Goal: Task Accomplishment & Management: Use online tool/utility

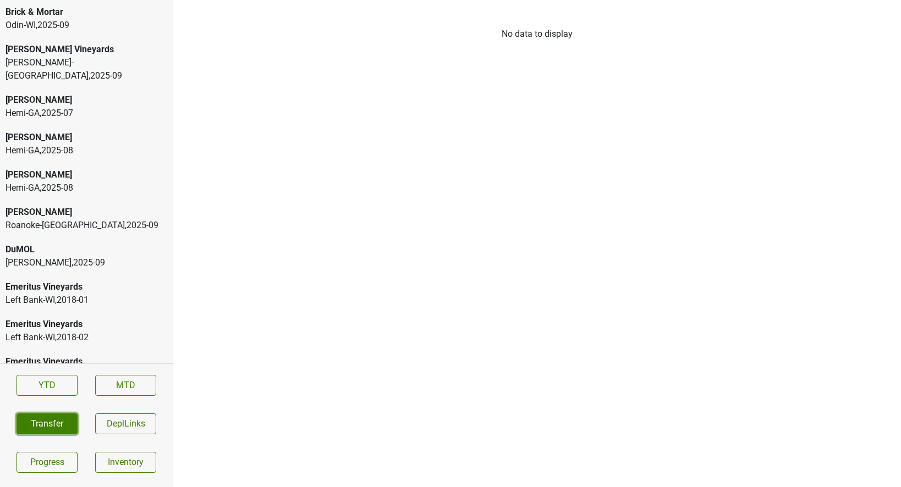
click at [47, 417] on button "Transfer" at bounding box center [46, 424] width 61 height 21
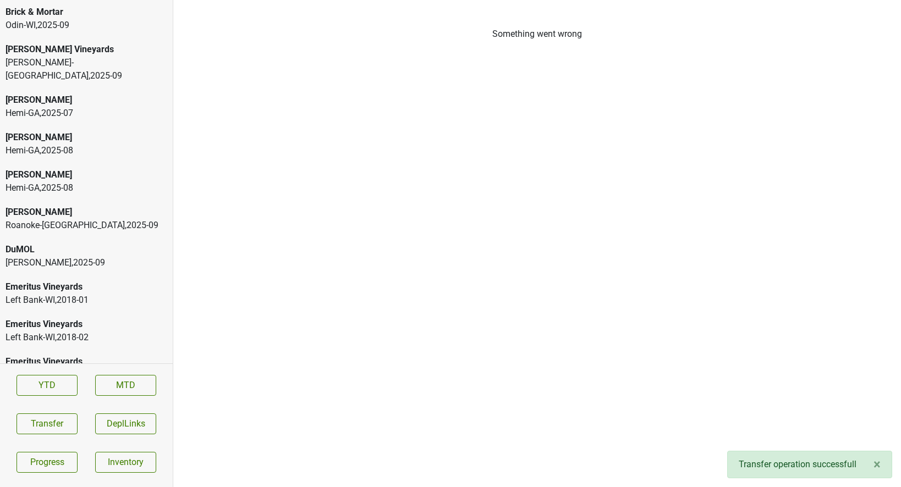
click at [47, 256] on div "Wilson Daniels , 2025 - 09" at bounding box center [86, 262] width 162 height 13
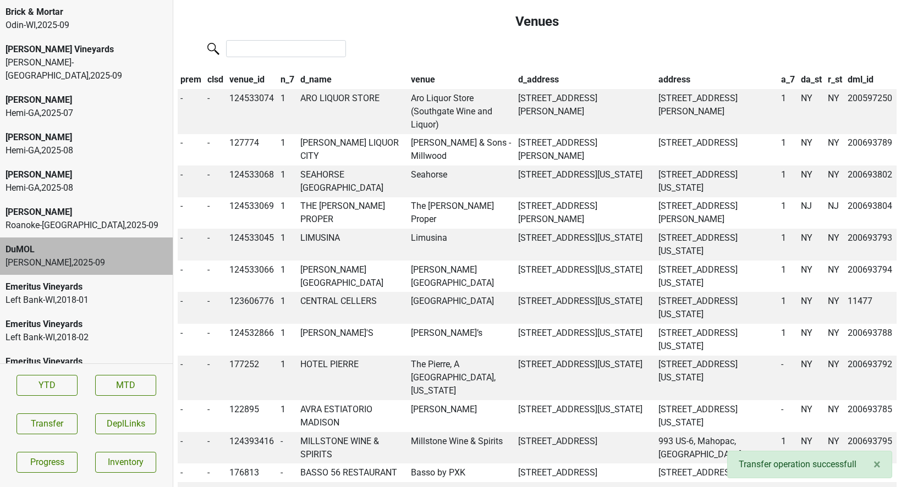
scroll to position [801, 0]
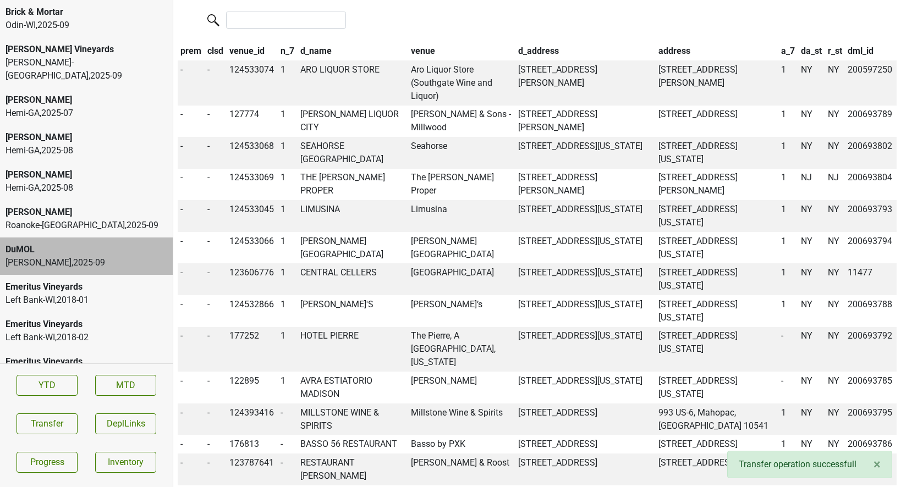
click at [837, 42] on th "r_st" at bounding box center [835, 51] width 20 height 19
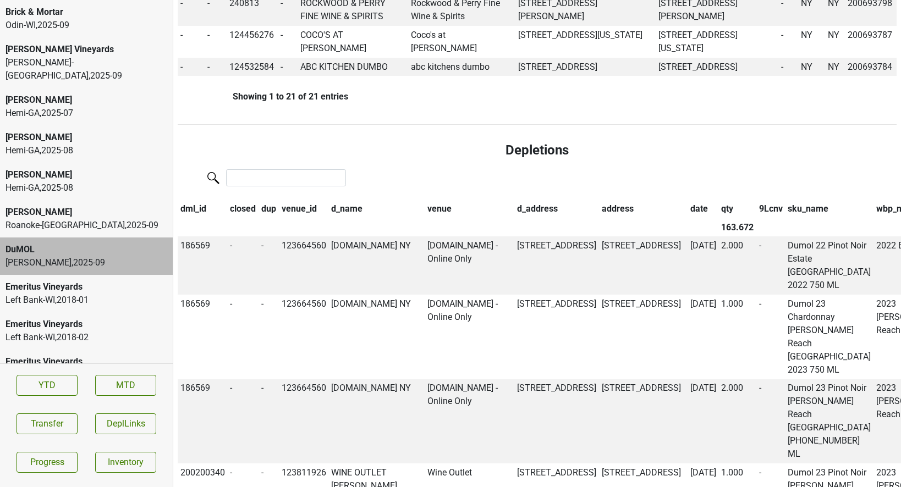
scroll to position [1459, 0]
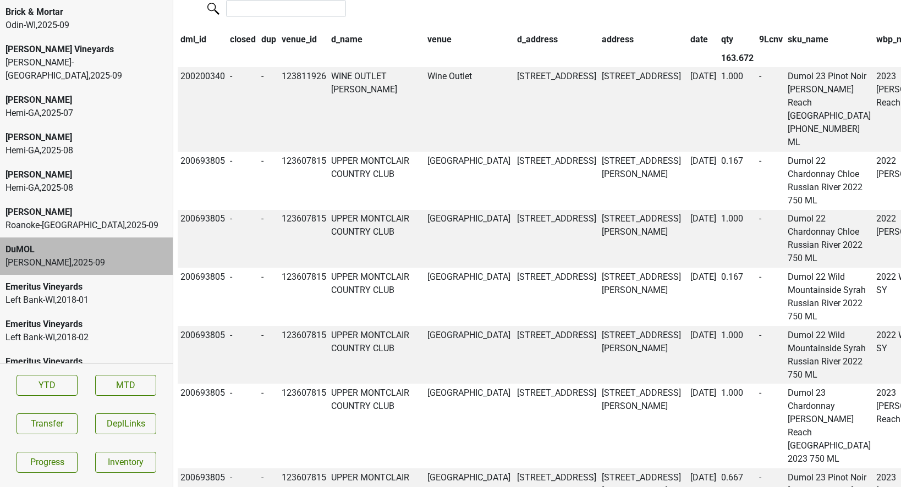
scroll to position [1420, 0]
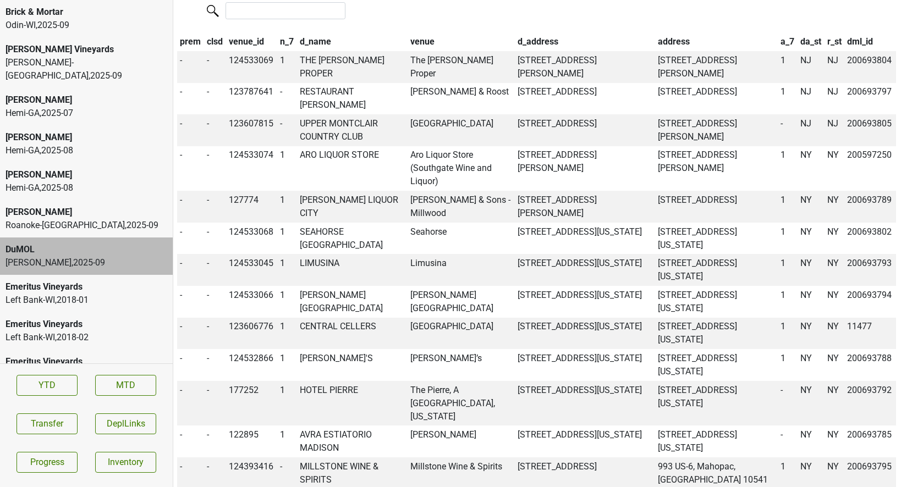
scroll to position [808, 1]
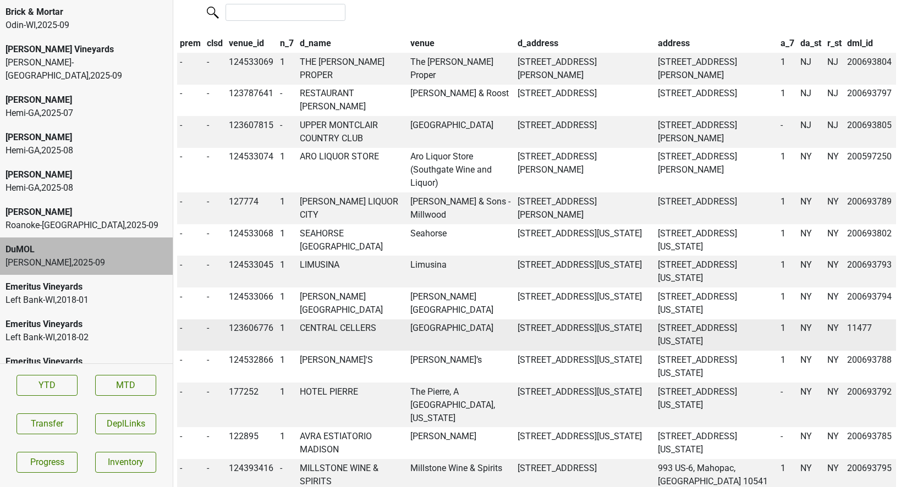
click at [345, 319] on td "CENTRAL CELLERS" at bounding box center [352, 335] width 111 height 32
click at [249, 319] on td "123606776" at bounding box center [251, 335] width 51 height 32
copy td "123606776"
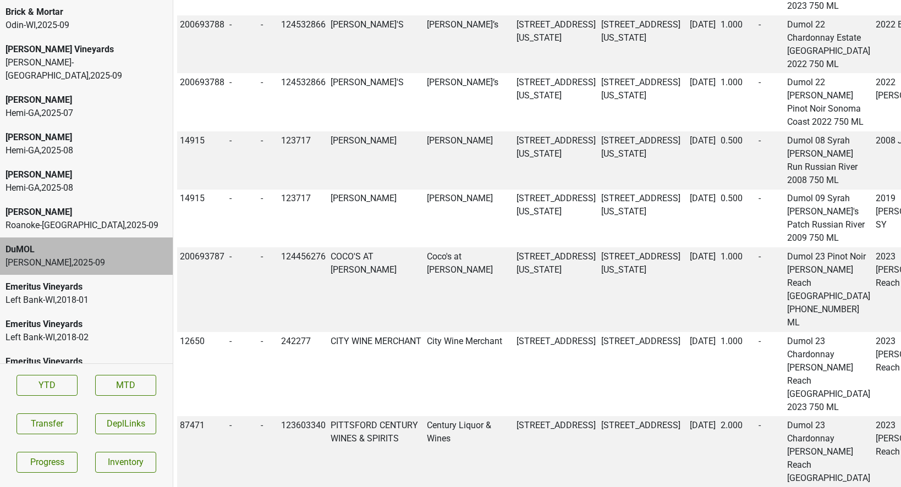
copy td "11477"
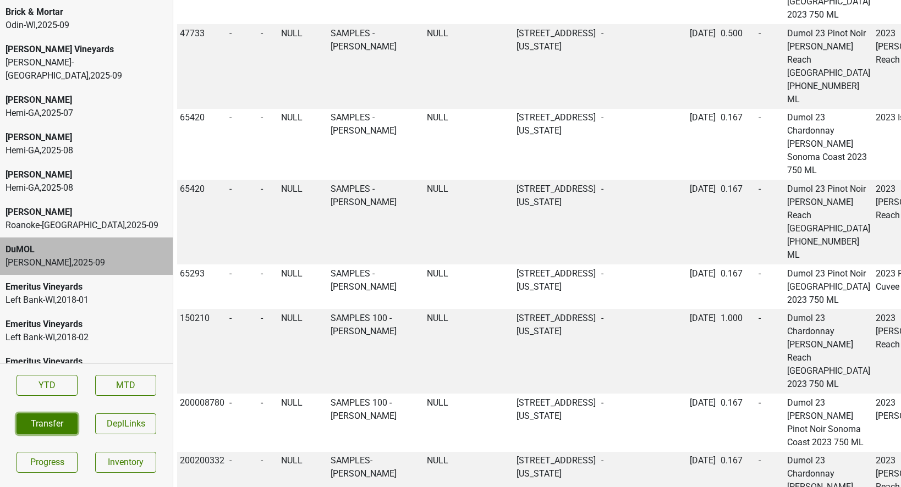
click at [46, 431] on button "Transfer" at bounding box center [46, 424] width 61 height 21
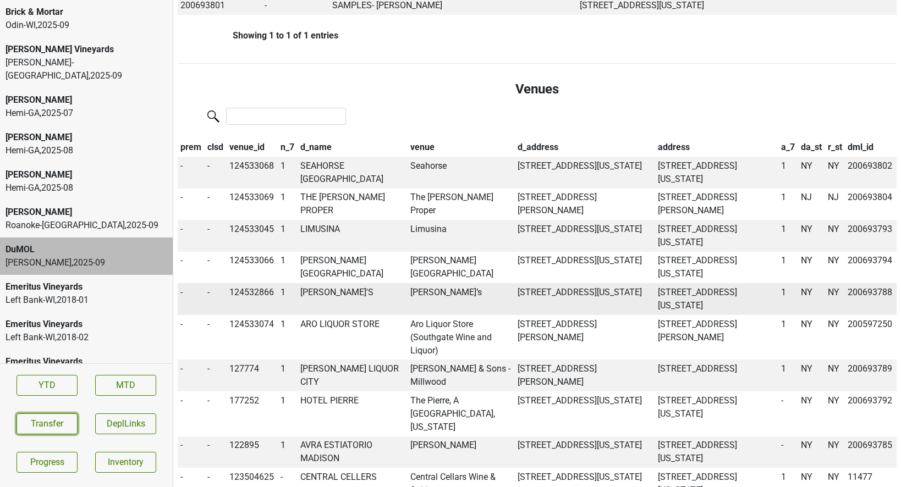
scroll to position [709, 0]
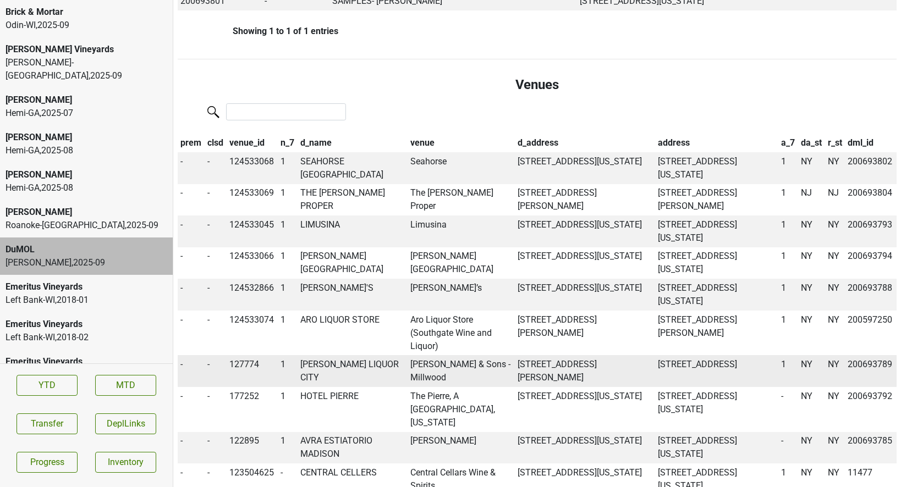
click at [366, 355] on td "DODD'S LIQUOR CITY" at bounding box center [352, 371] width 111 height 32
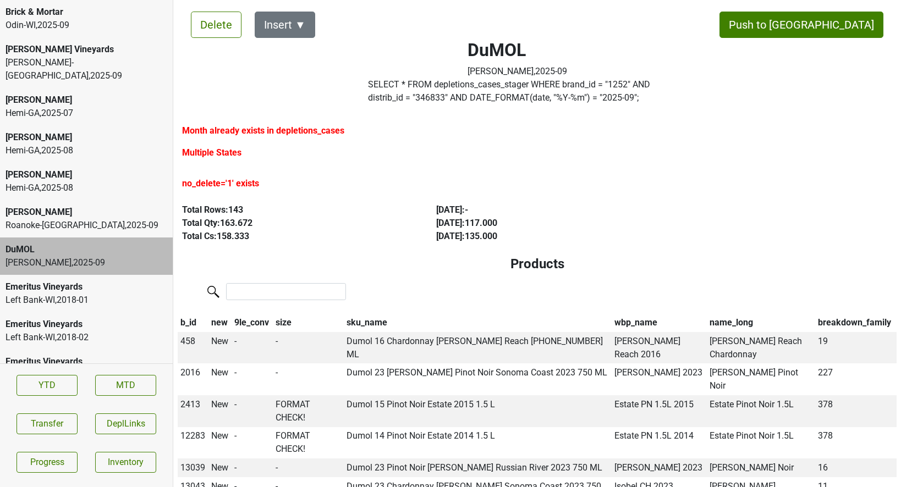
scroll to position [0, 0]
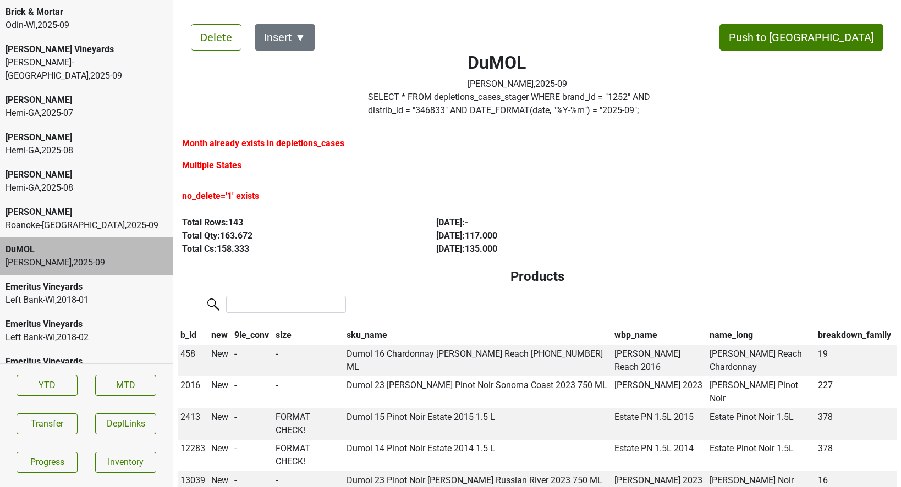
click at [466, 110] on label "SELECT * FROM depletions_cases_stager WHERE brand_id = " 1252 " AND distrib_id …" at bounding box center [517, 104] width 299 height 26
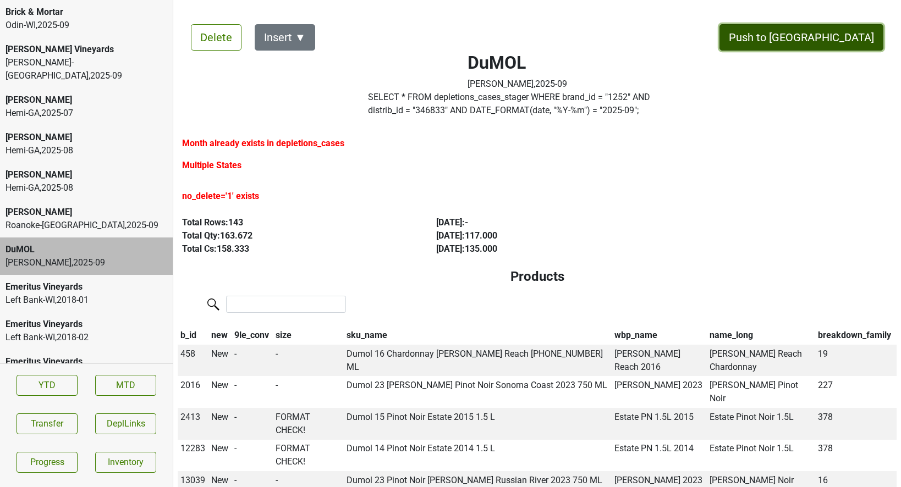
click at [827, 40] on button "Push to DC" at bounding box center [801, 37] width 164 height 26
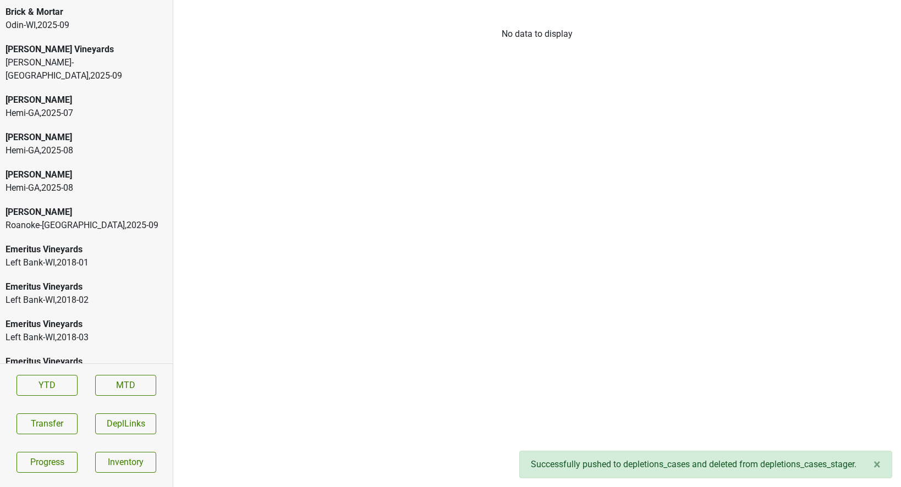
click at [96, 206] on div "[PERSON_NAME]" at bounding box center [86, 212] width 162 height 13
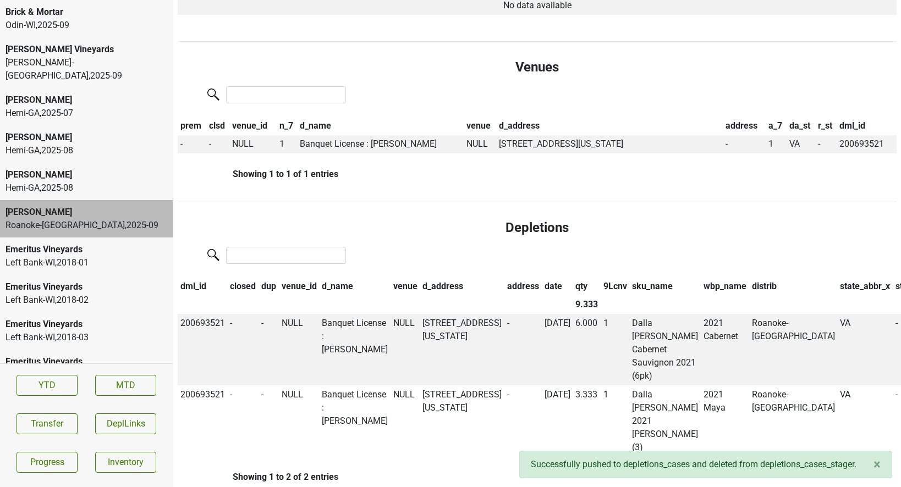
scroll to position [380, 0]
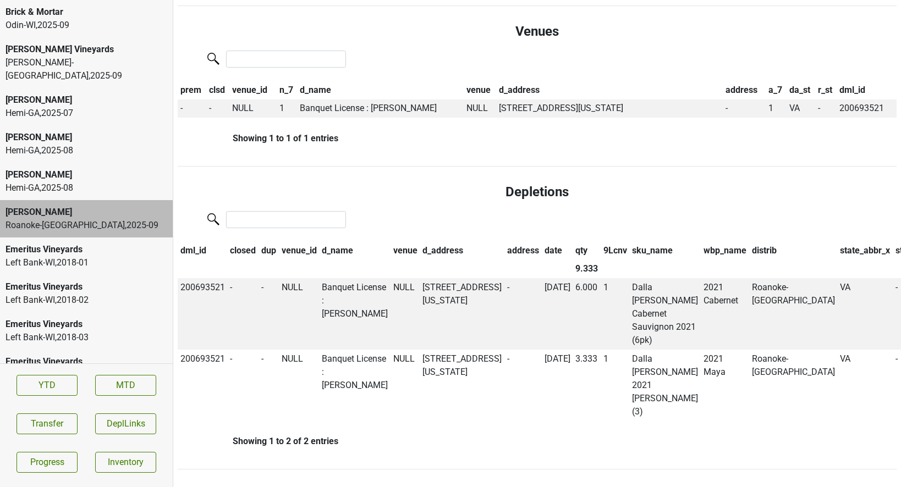
click at [76, 219] on div "Roanoke-VA , 2025 - 09" at bounding box center [86, 225] width 162 height 13
click at [129, 219] on div "Roanoke-VA , 2025 - 09" at bounding box center [86, 225] width 162 height 13
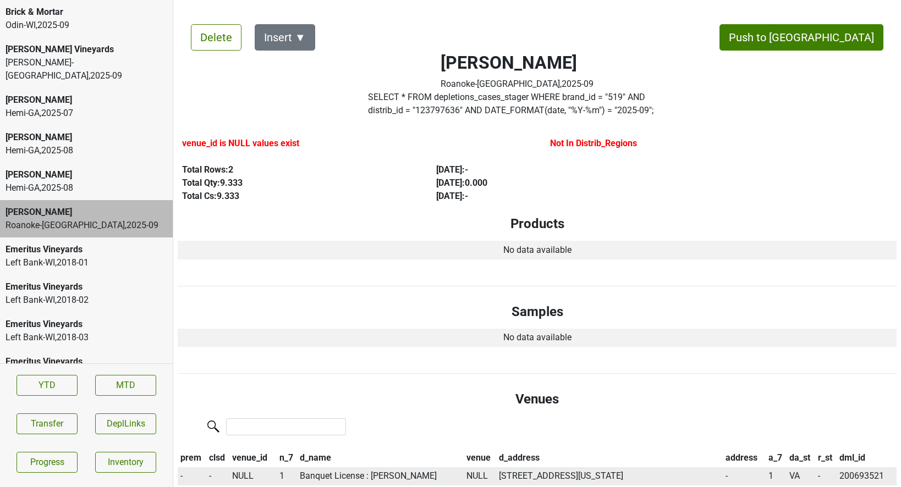
click at [380, 473] on td "Banquet License : Patrick Farrell" at bounding box center [380, 476] width 166 height 19
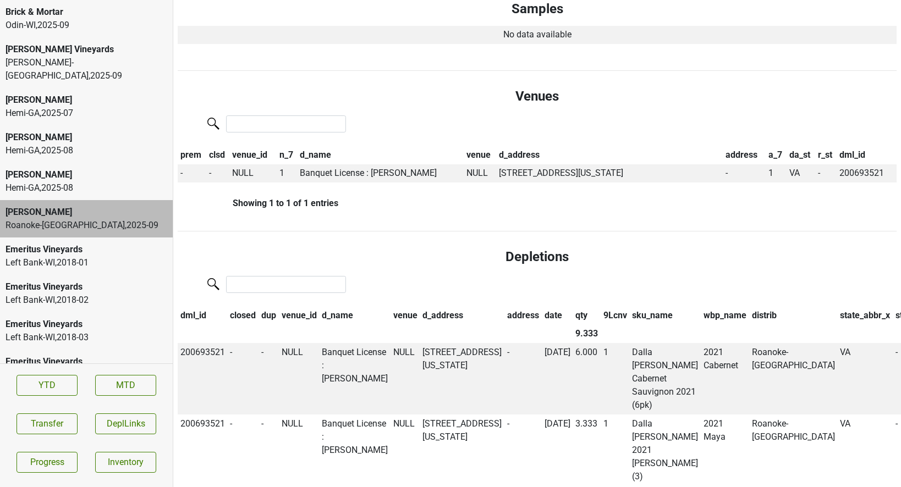
scroll to position [317, 0]
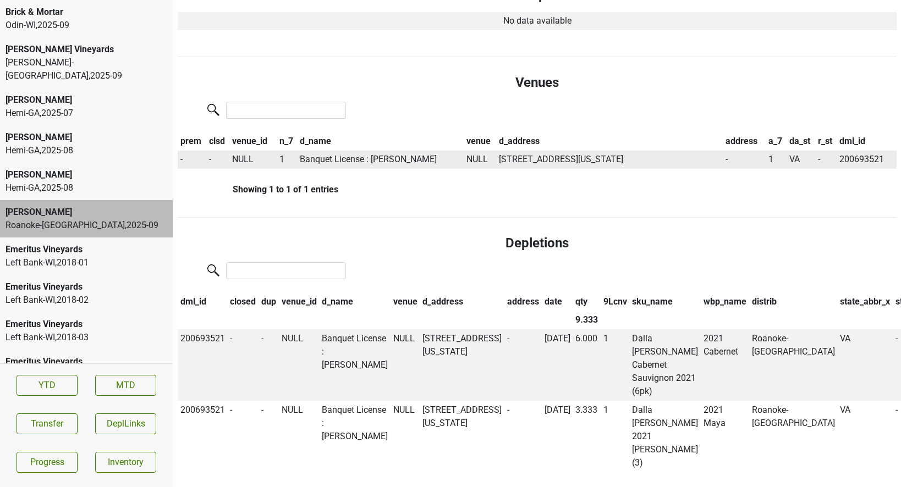
drag, startPoint x: 372, startPoint y: 161, endPoint x: 427, endPoint y: 161, distance: 54.4
click at [427, 161] on td "Banquet License : Patrick Farrell" at bounding box center [380, 160] width 166 height 19
click at [48, 426] on button "Transfer" at bounding box center [46, 424] width 61 height 21
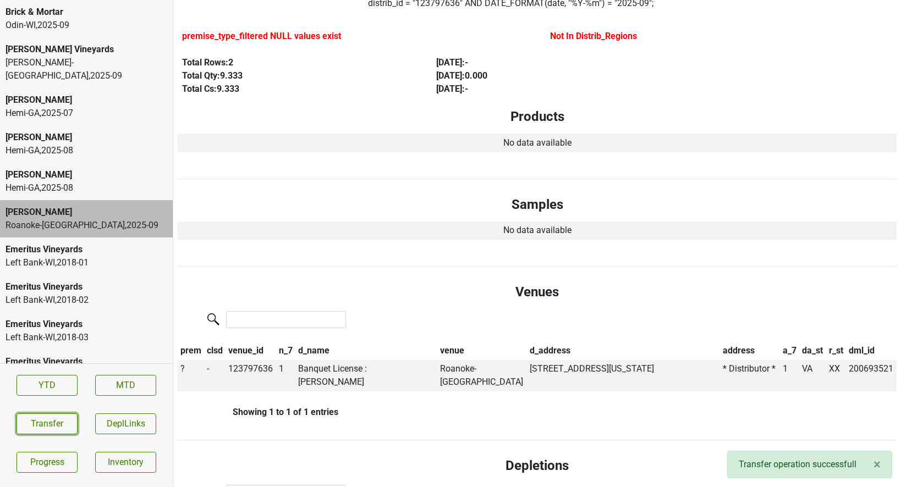
scroll to position [110, 0]
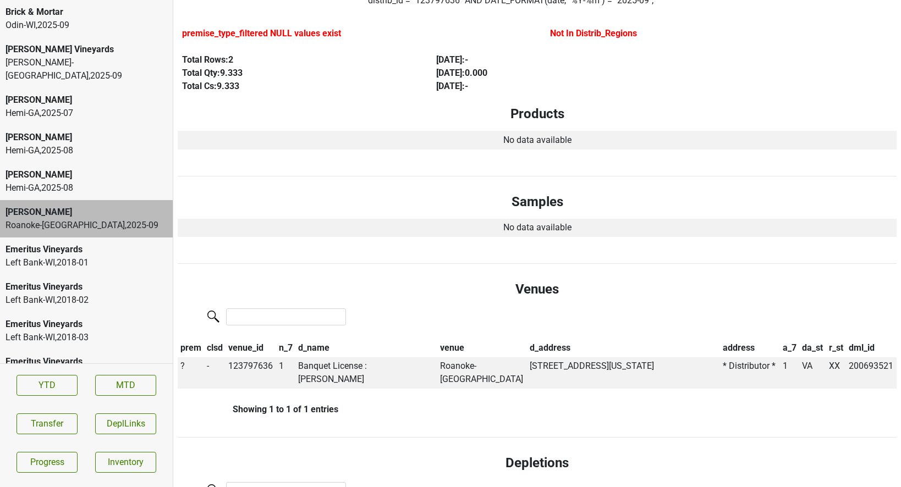
click at [57, 412] on section "YTD MTD Transfer DeplLinks Progress Inventory" at bounding box center [86, 423] width 173 height 120
click at [57, 418] on button "Transfer" at bounding box center [46, 424] width 61 height 21
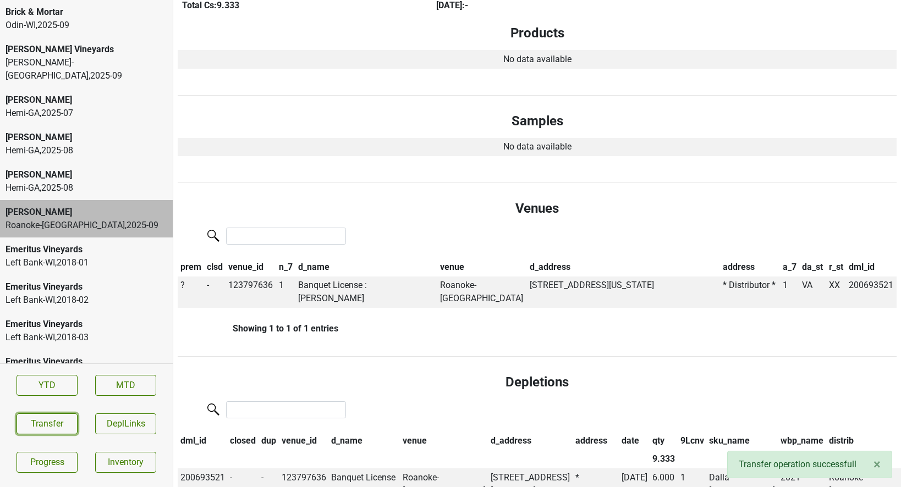
scroll to position [191, 0]
click at [257, 286] on td "123797636" at bounding box center [251, 292] width 51 height 32
copy td "123797636"
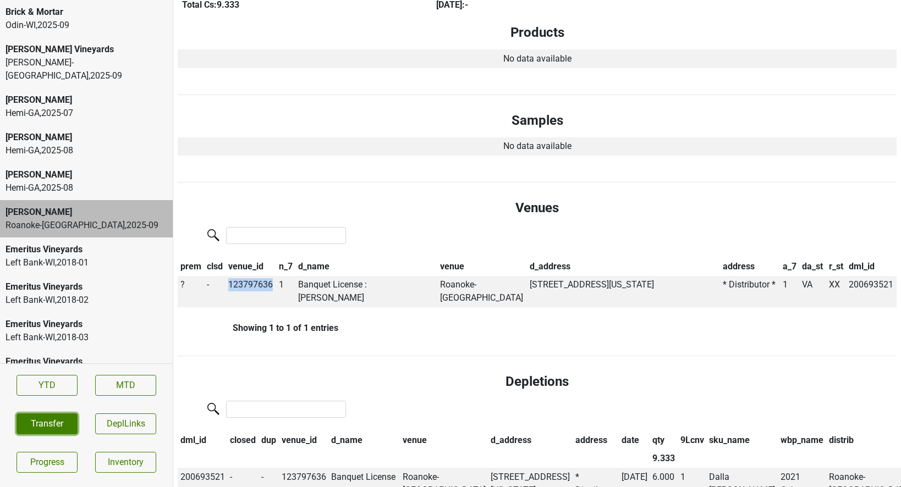
click at [54, 426] on button "Transfer" at bounding box center [46, 424] width 61 height 21
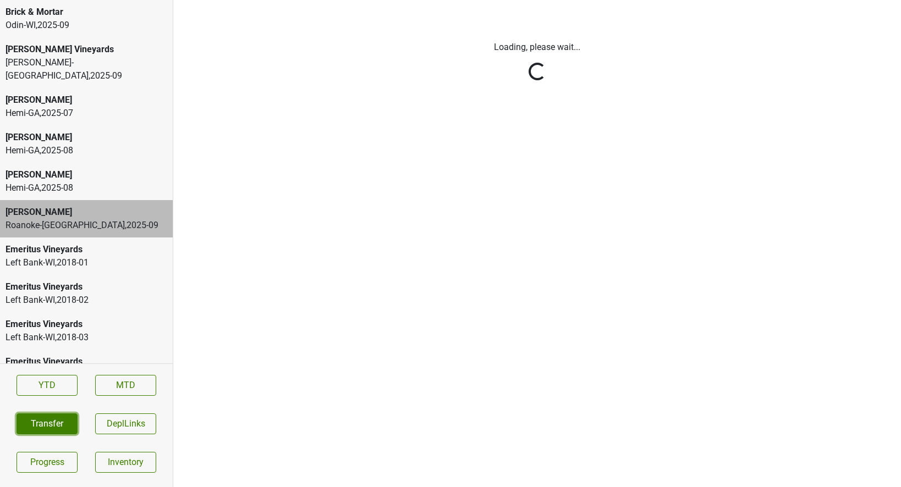
scroll to position [0, 0]
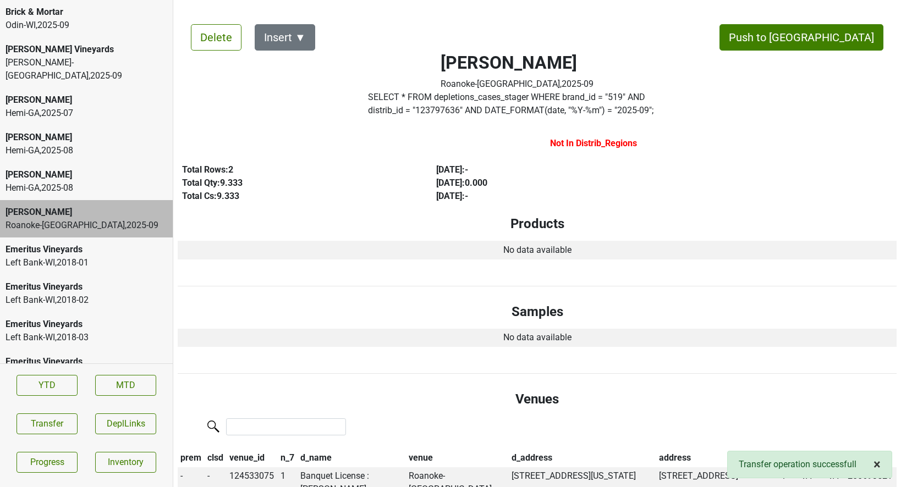
click at [877, 466] on span "×" at bounding box center [876, 464] width 7 height 15
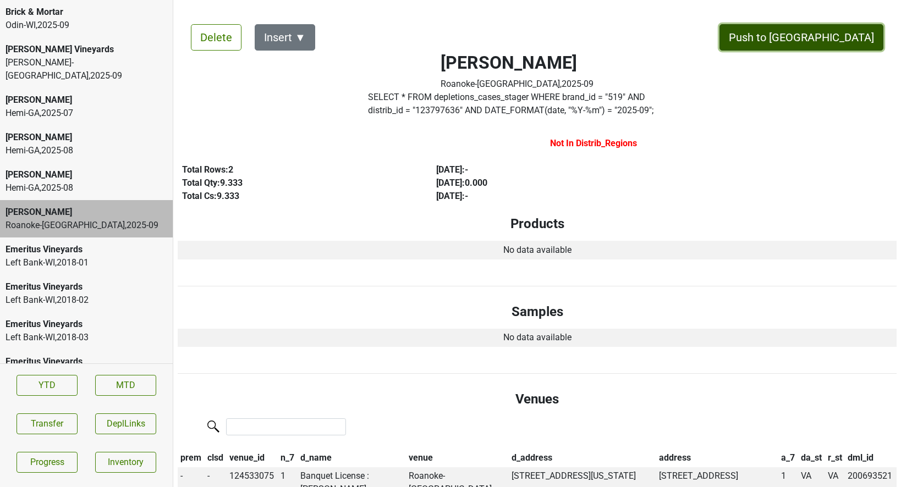
click at [830, 40] on button "Push to DC" at bounding box center [801, 37] width 164 height 26
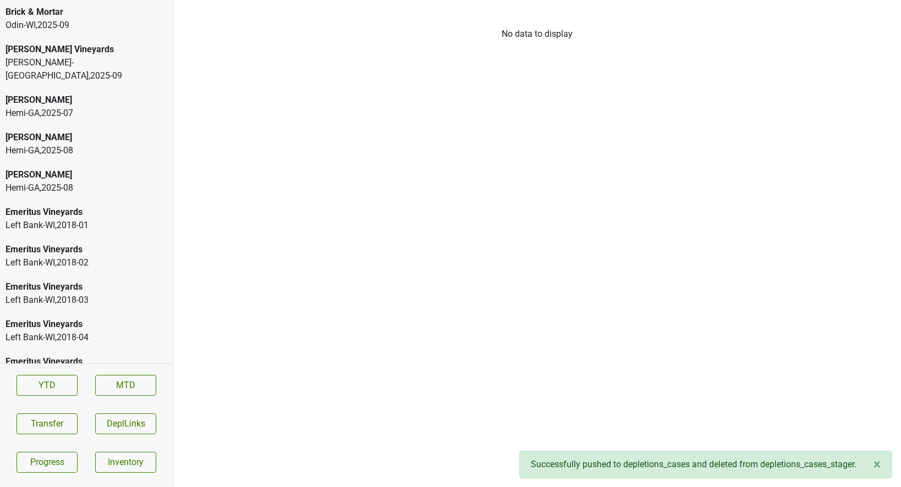
click at [81, 19] on div "Odin-WI , 2025 - 09" at bounding box center [86, 25] width 162 height 13
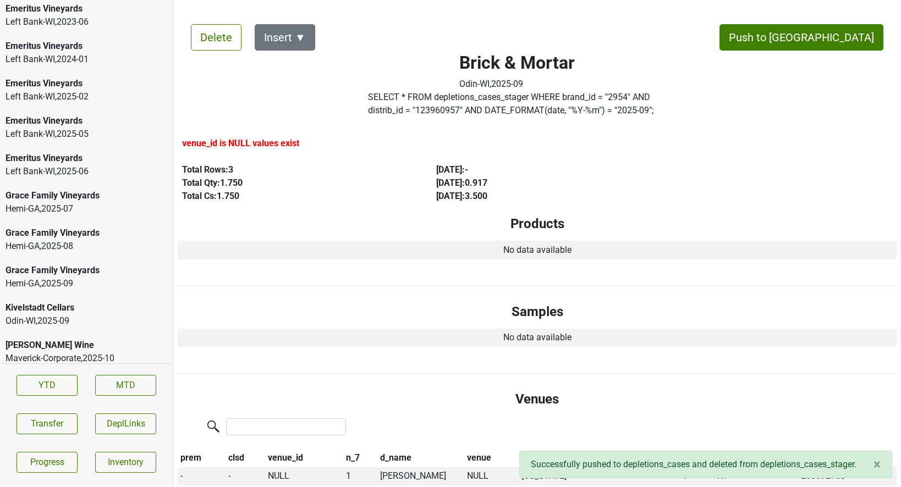
scroll to position [2104, 0]
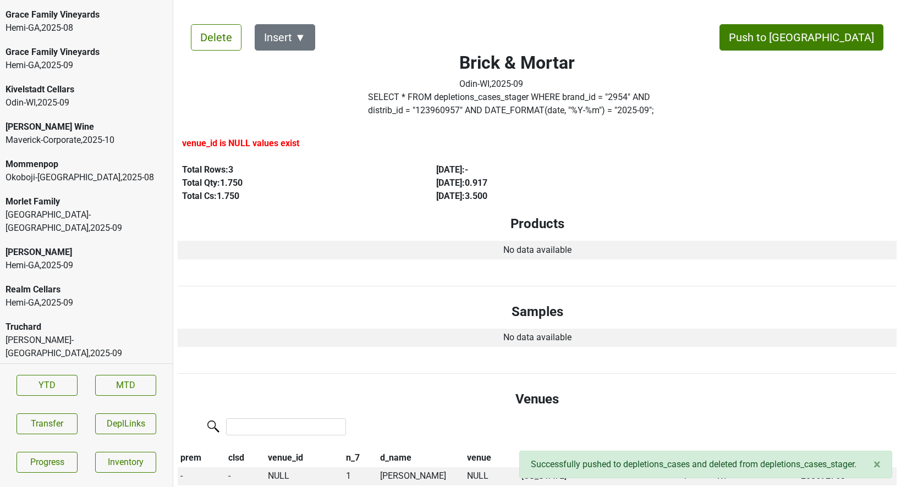
click at [66, 334] on div "Martignetti-NH , 2025 - 09" at bounding box center [86, 347] width 162 height 26
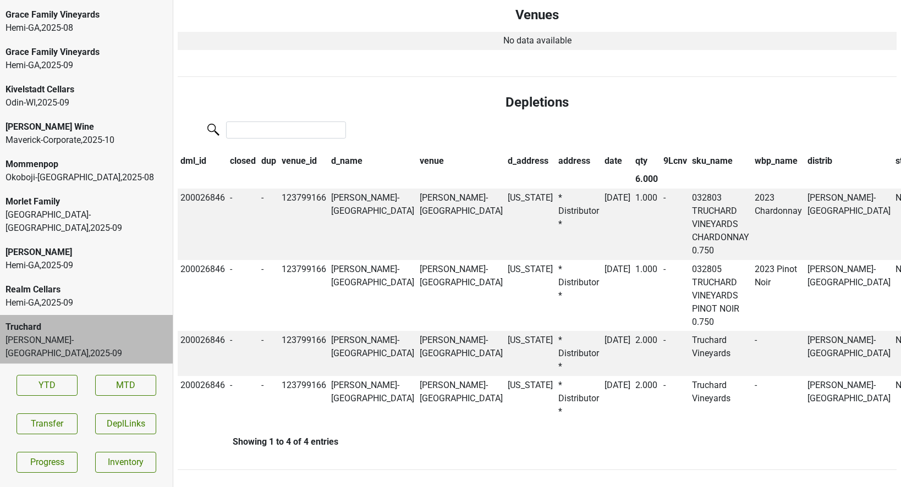
scroll to position [0, 0]
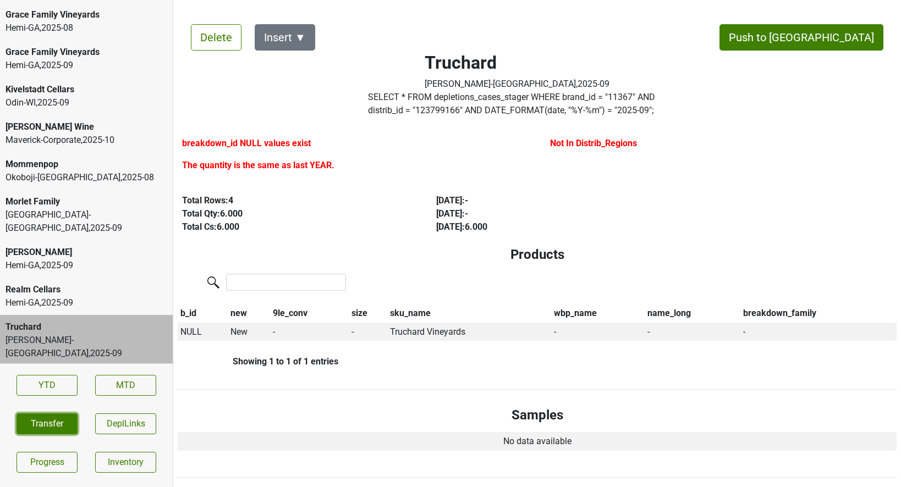
click at [51, 414] on button "Transfer" at bounding box center [46, 424] width 61 height 21
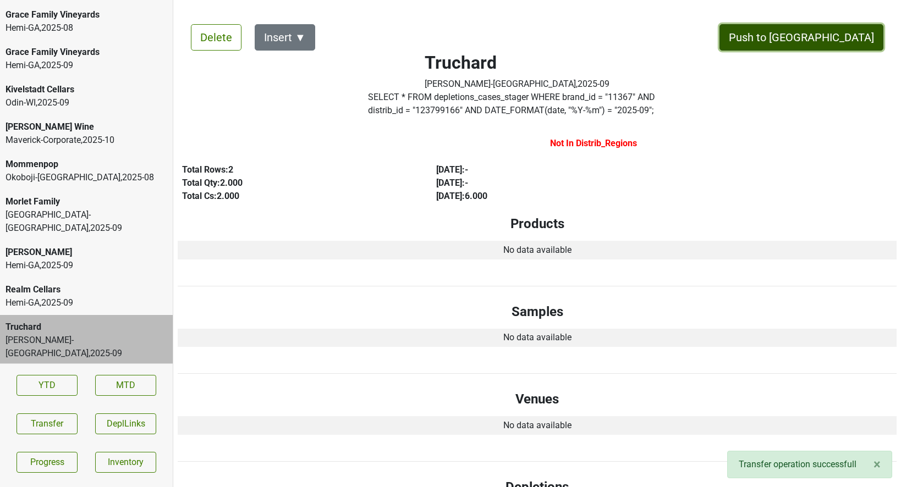
click at [837, 38] on button "Push to DC" at bounding box center [801, 37] width 164 height 26
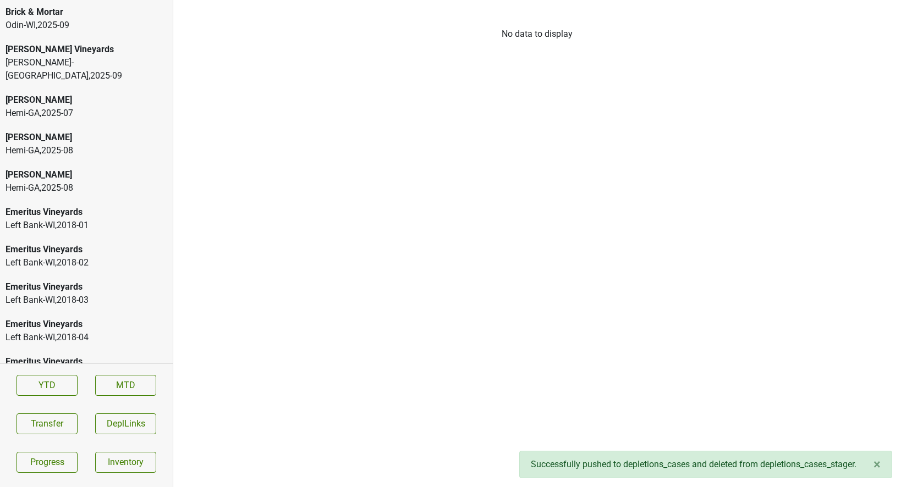
click at [80, 68] on div "Martignetti-NH , 2025 - 09" at bounding box center [86, 69] width 162 height 26
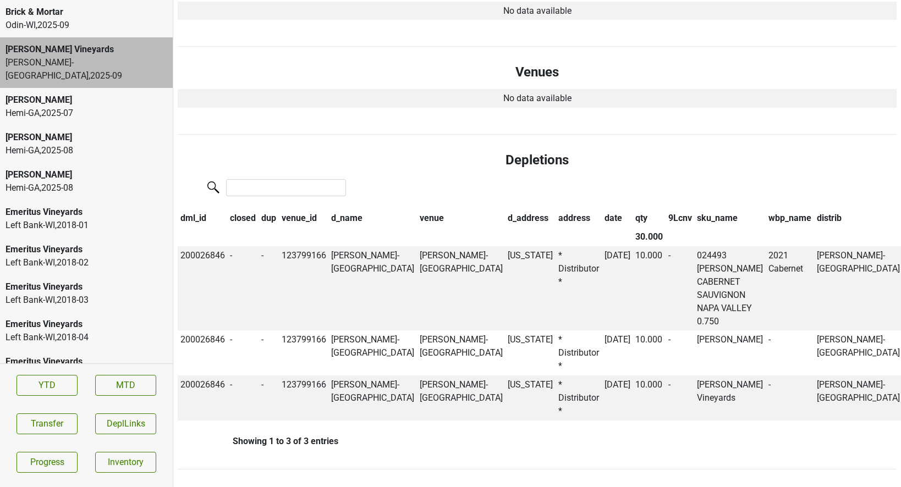
scroll to position [431, 0]
click at [39, 422] on button "Transfer" at bounding box center [46, 424] width 61 height 21
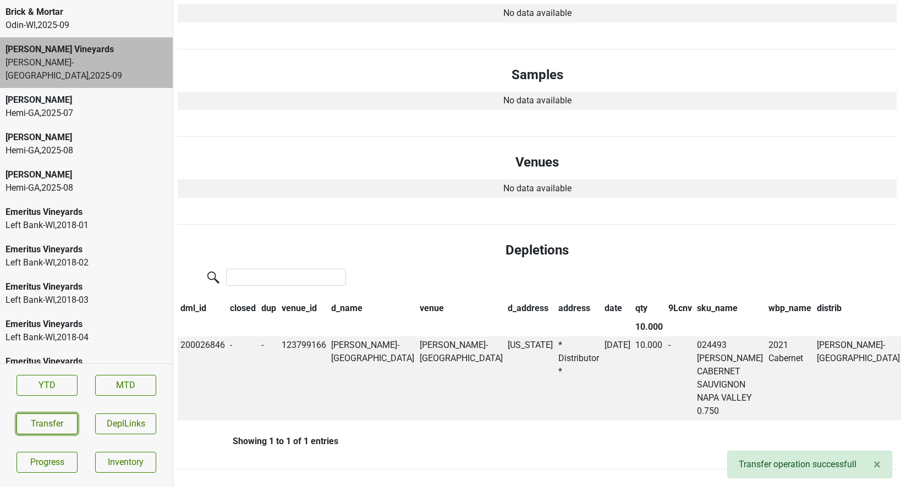
scroll to position [0, 0]
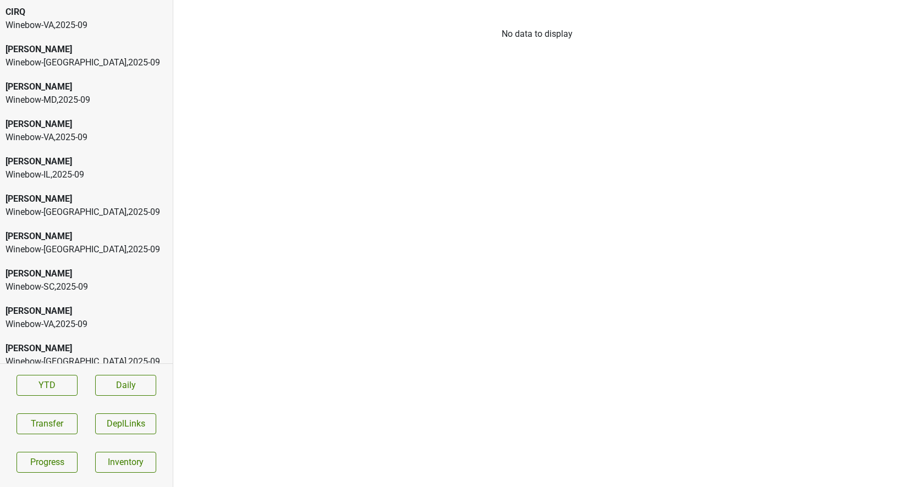
click at [79, 42] on div "[PERSON_NAME] Winebow-[GEOGRAPHIC_DATA] , 2025 - 09" at bounding box center [86, 55] width 173 height 37
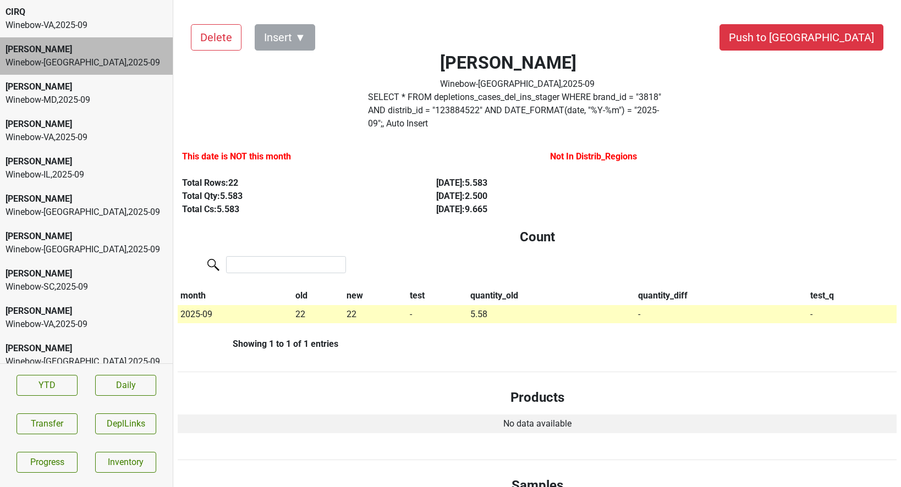
click at [79, 26] on div "Winebow-[GEOGRAPHIC_DATA] , 2025 - 09" at bounding box center [86, 25] width 162 height 13
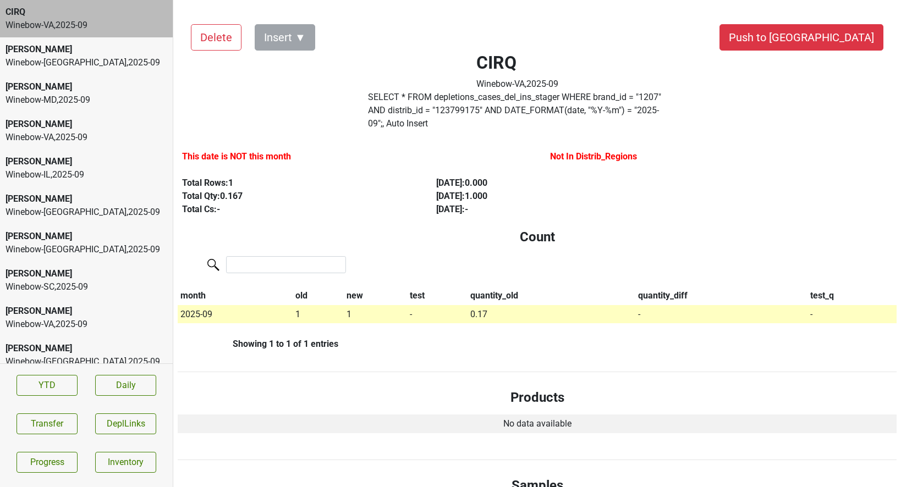
click at [78, 95] on div "Winebow-MD , 2025 - 09" at bounding box center [86, 99] width 162 height 13
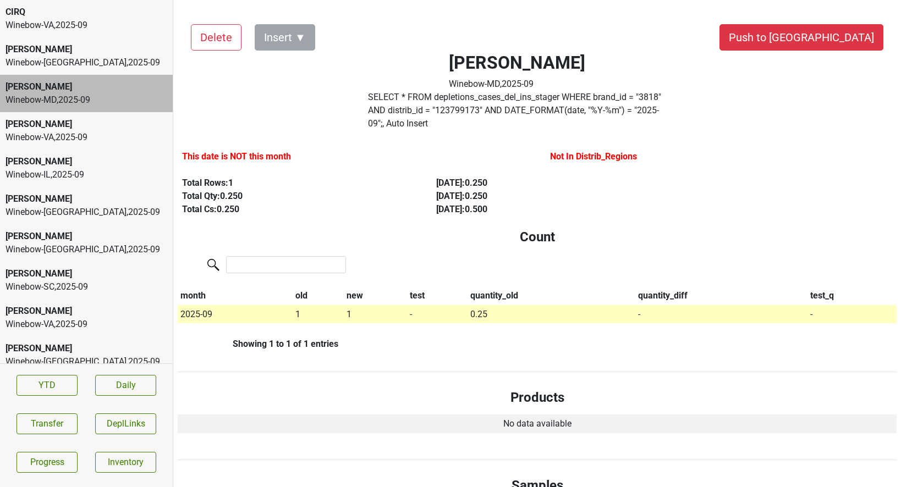
click at [76, 133] on div "Winebow-VA , 2025 - 09" at bounding box center [86, 137] width 162 height 13
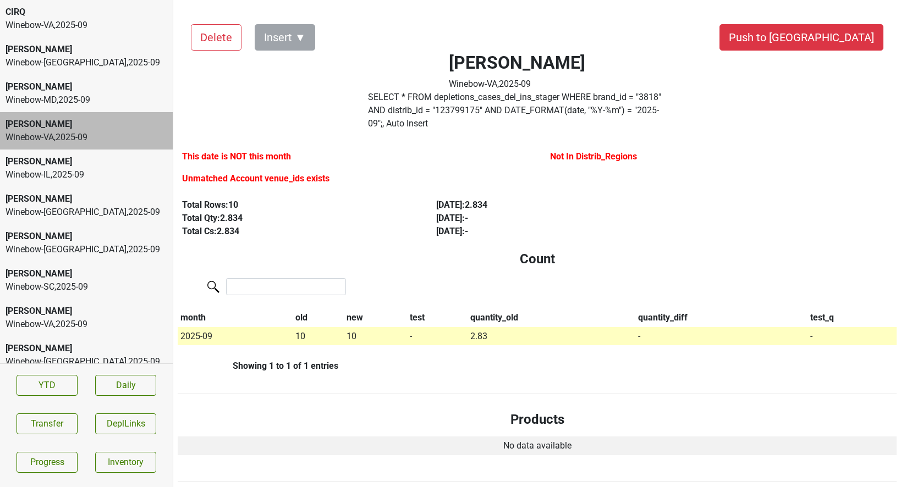
click at [75, 180] on div "Winebow-IL , 2025 - 09" at bounding box center [86, 174] width 162 height 13
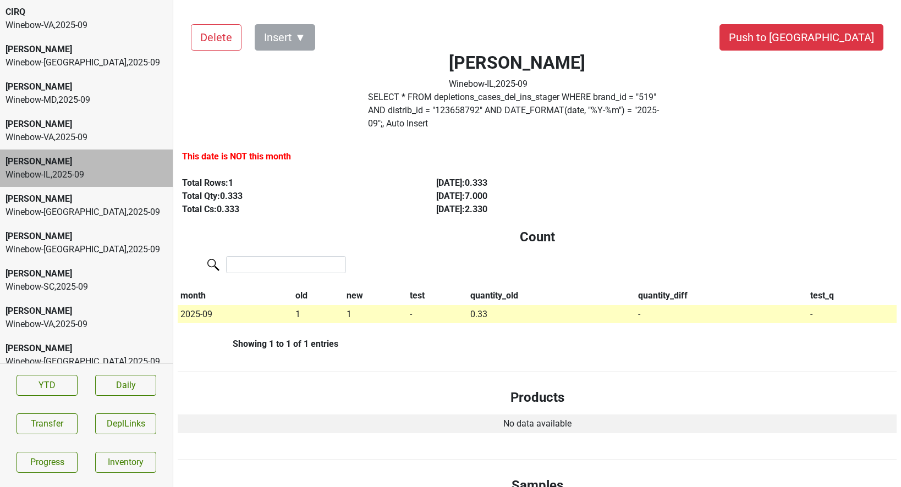
click at [77, 219] on div "Peter Michael Winebow-DC , 2025 - 09" at bounding box center [86, 205] width 173 height 37
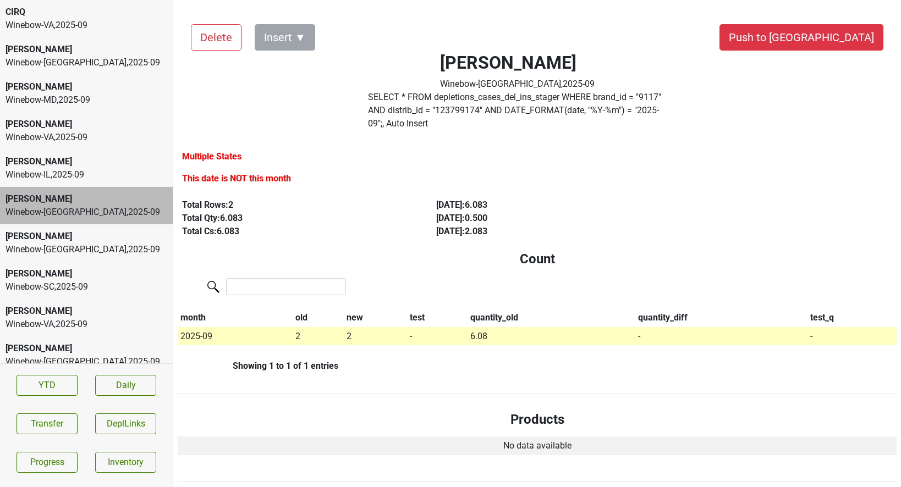
click at [77, 255] on div "Winebow-NC , 2025 - 09" at bounding box center [86, 249] width 162 height 13
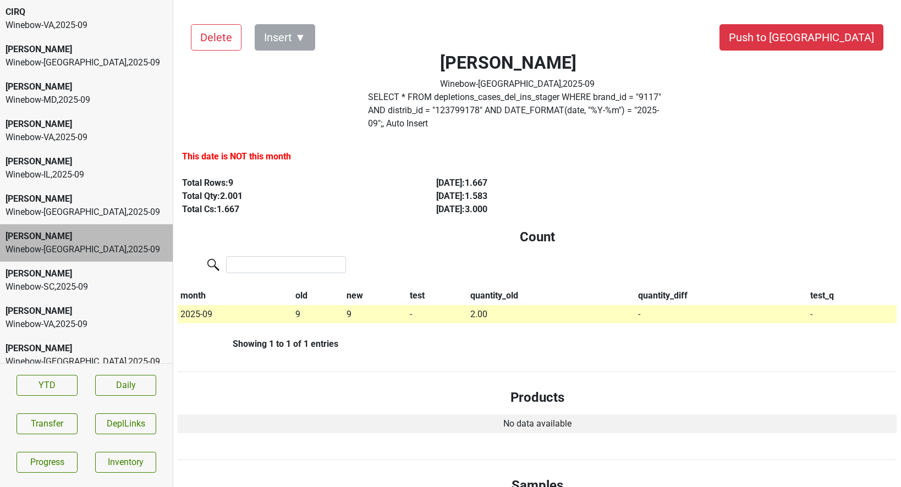
click at [77, 290] on div "Winebow-SC , 2025 - 09" at bounding box center [86, 286] width 162 height 13
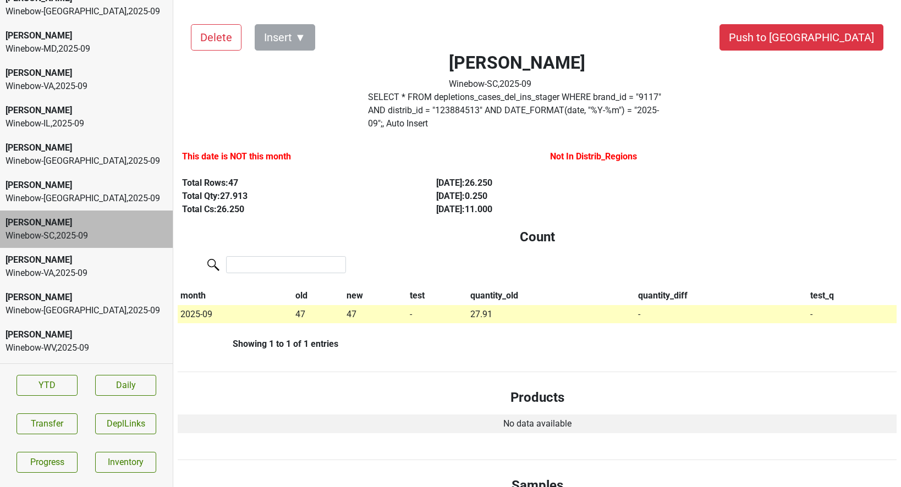
scroll to position [76, 0]
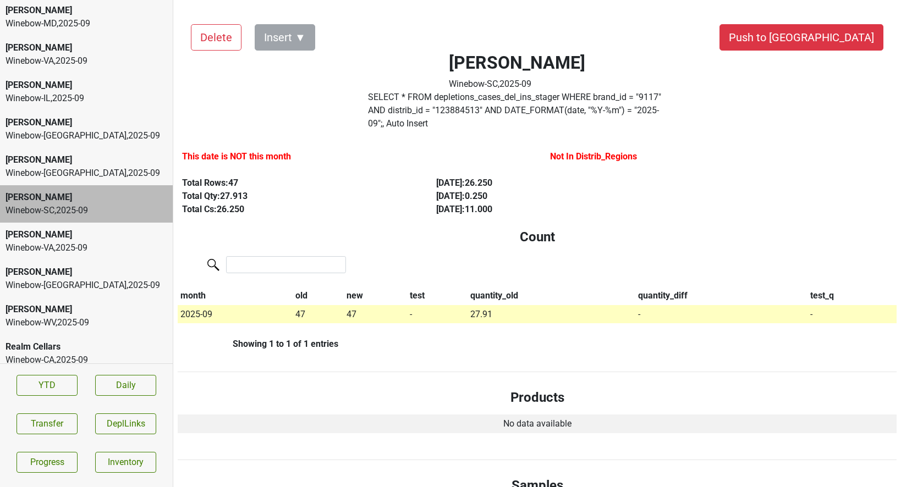
click at [75, 249] on div "Winebow-VA , 2025 - 09" at bounding box center [86, 247] width 162 height 13
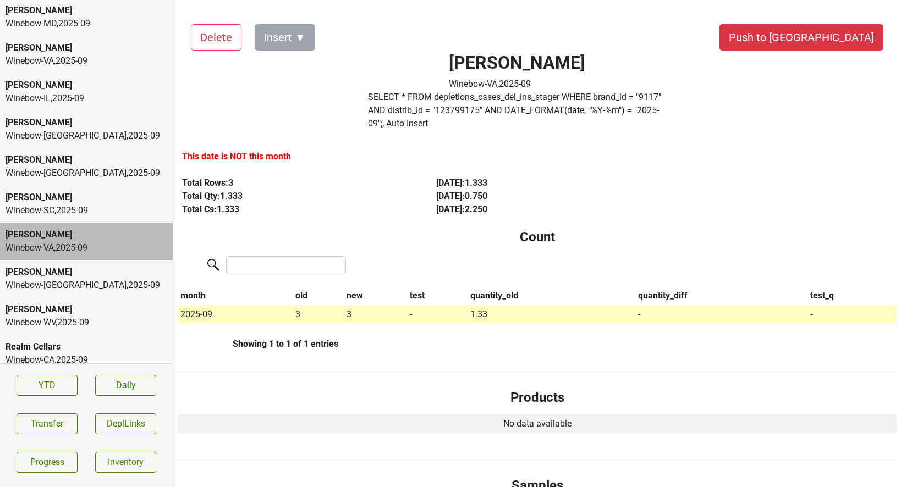
click at [75, 280] on div "Winebow-WA , 2025 - 09" at bounding box center [86, 285] width 162 height 13
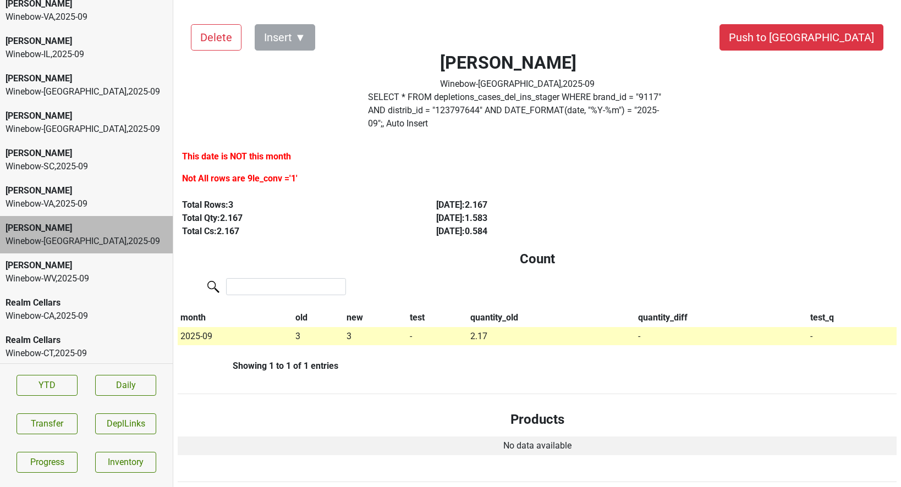
click at [75, 280] on div "Winebow-WV , 2025 - 09" at bounding box center [86, 278] width 162 height 13
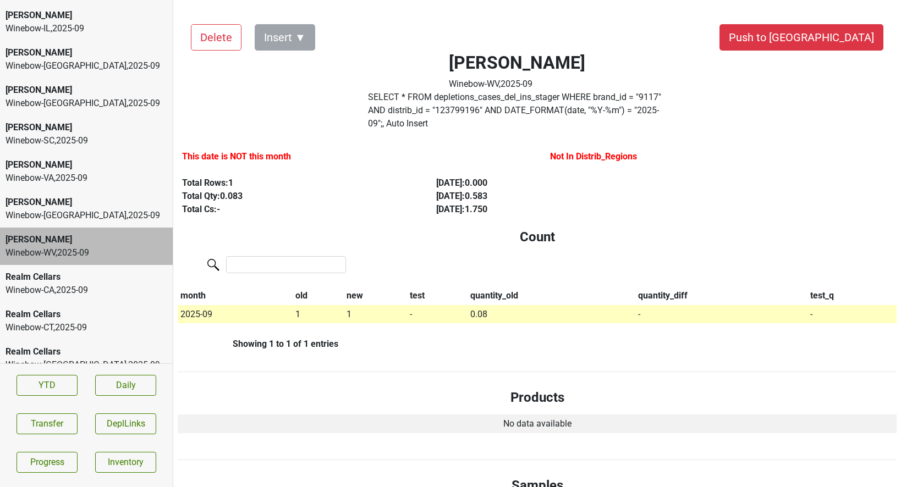
click at [75, 280] on div "Realm Cellars" at bounding box center [86, 277] width 162 height 13
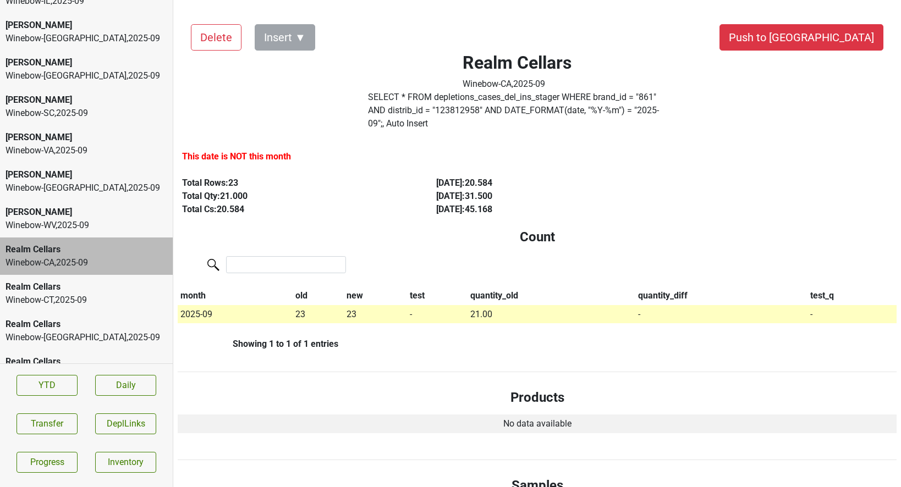
click at [75, 297] on div "Winebow-CT , 2025 - 09" at bounding box center [86, 300] width 162 height 13
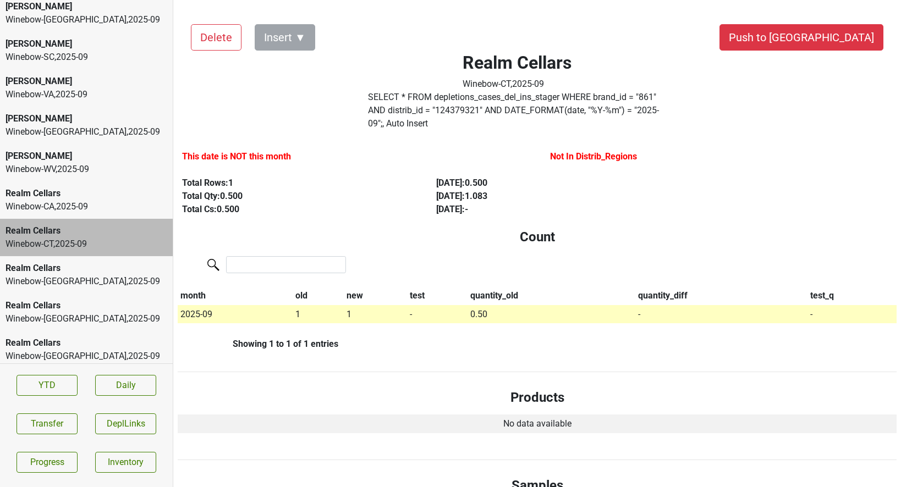
scroll to position [231, 0]
click at [75, 297] on div "Realm Cellars" at bounding box center [86, 303] width 162 height 13
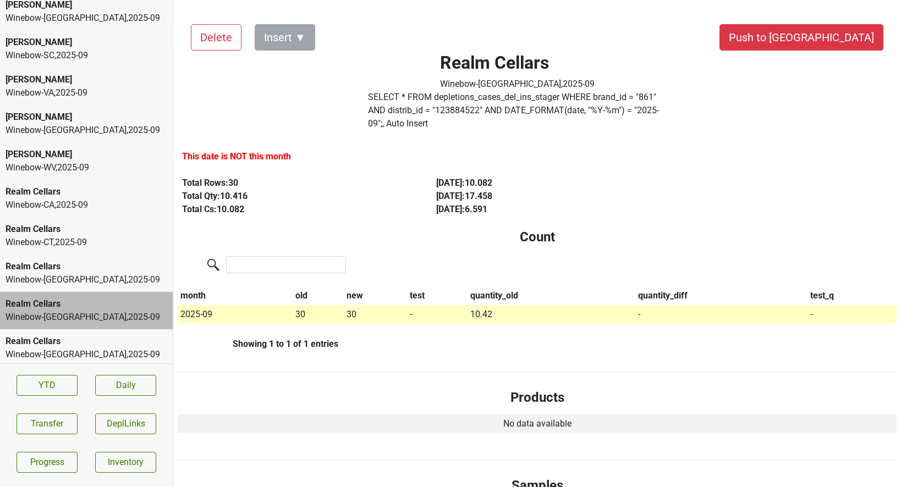
click at [76, 280] on div "Winebow-DC , 2025 - 09" at bounding box center [86, 279] width 162 height 13
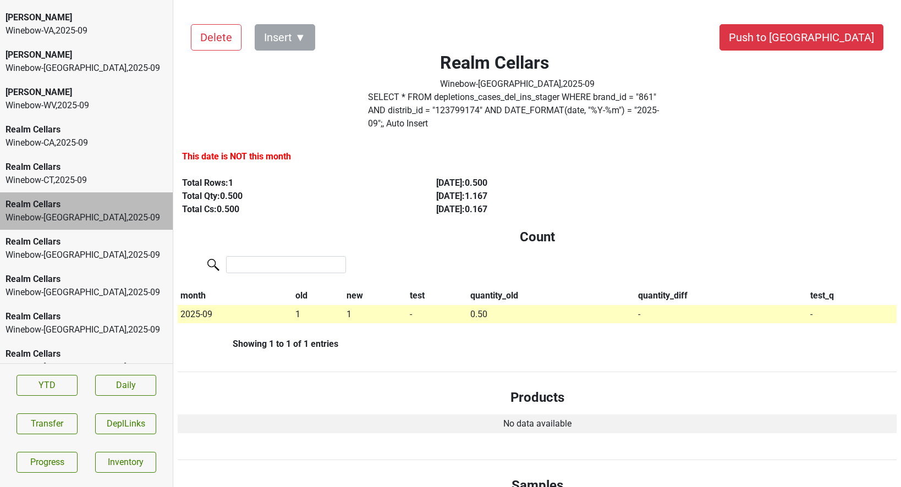
scroll to position [311, 0]
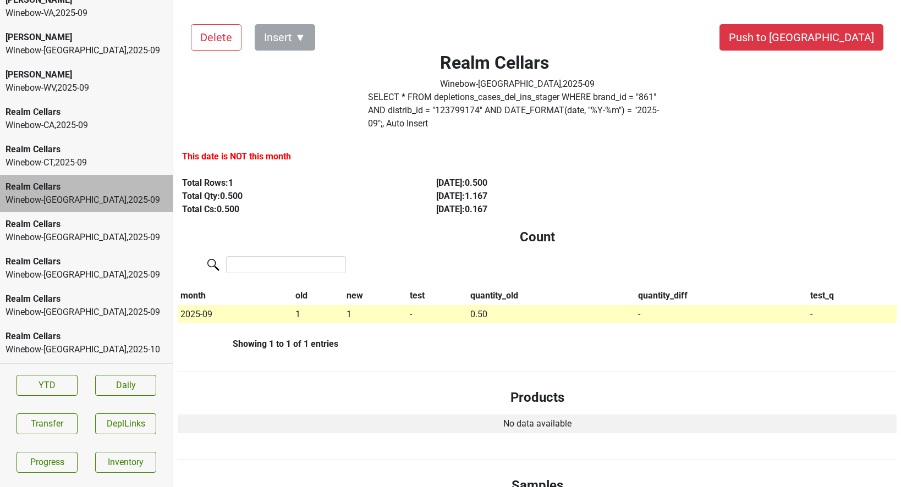
click at [76, 279] on div "Winebow-NC , 2025 - 09" at bounding box center [86, 274] width 162 height 13
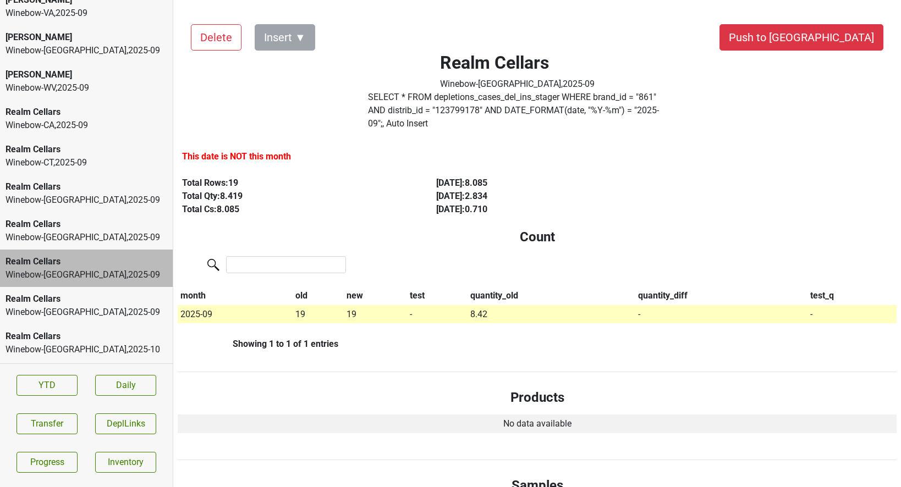
click at [78, 311] on div "Winebow-NJ , 2025 - 09" at bounding box center [86, 312] width 162 height 13
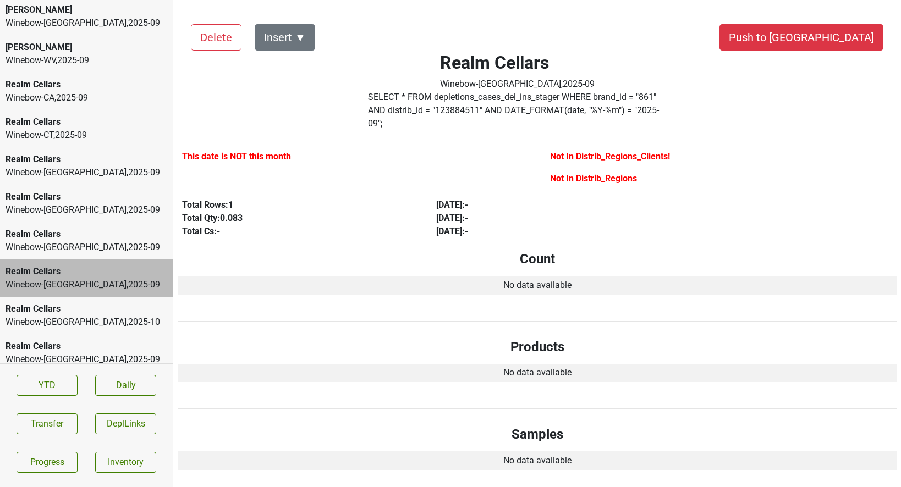
scroll to position [349, 0]
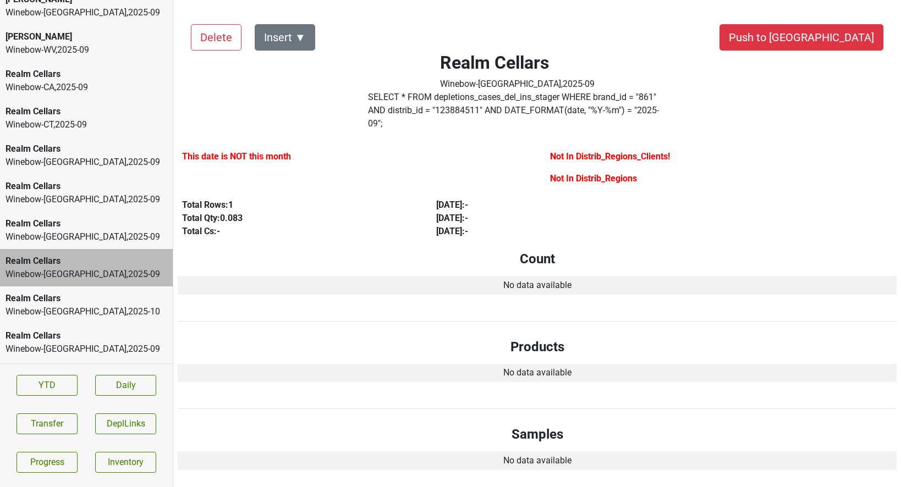
click at [78, 311] on div "Winebow-NJ , 2025 - 10" at bounding box center [86, 311] width 162 height 13
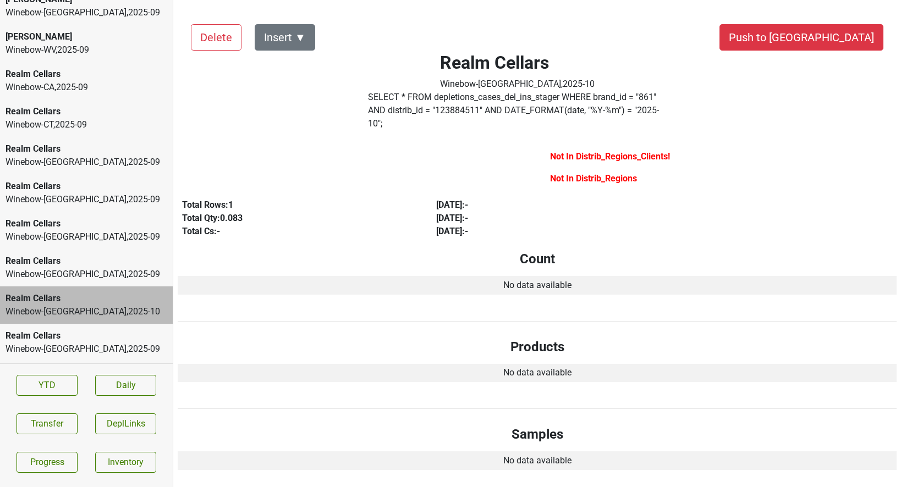
click at [78, 340] on div "Realm Cellars" at bounding box center [86, 335] width 162 height 13
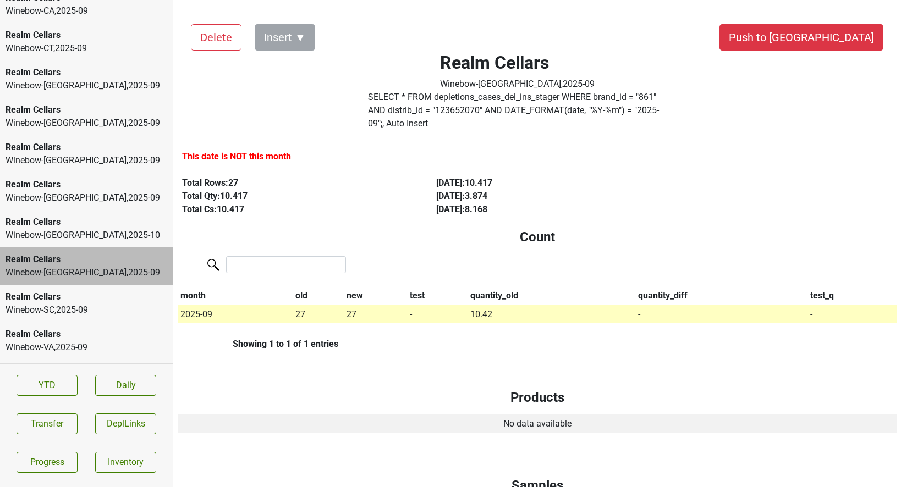
scroll to position [436, 0]
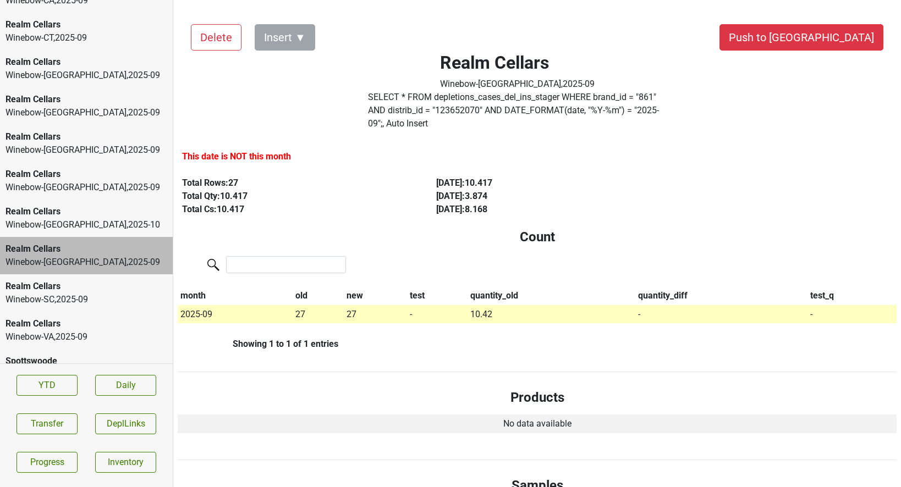
click at [84, 300] on div "Winebow-SC , 2025 - 09" at bounding box center [86, 299] width 162 height 13
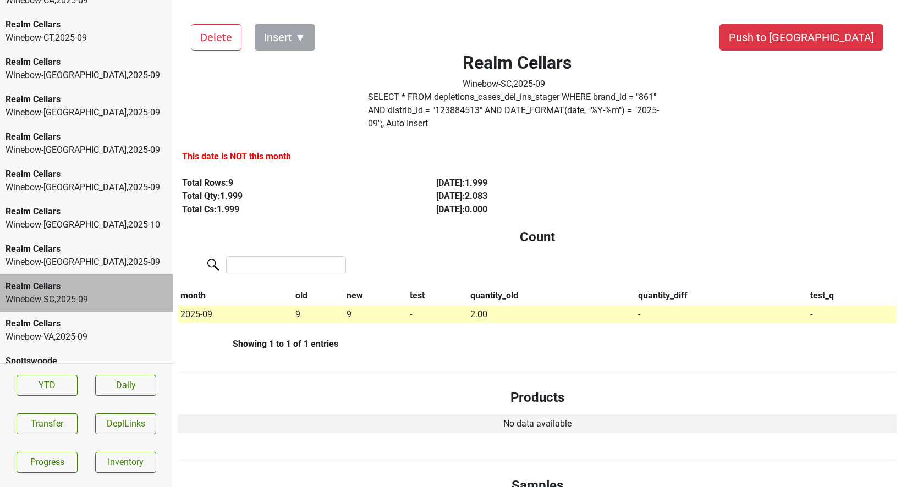
click at [82, 330] on div "Winebow-VA , 2025 - 09" at bounding box center [86, 336] width 162 height 13
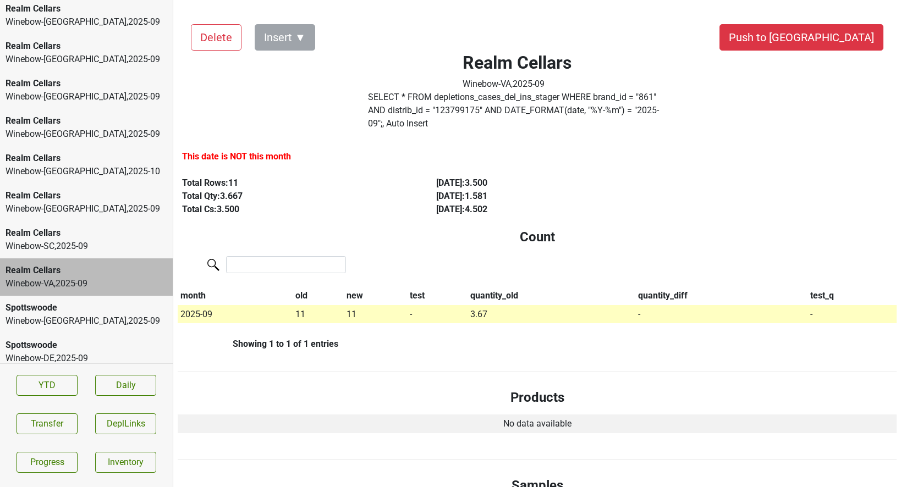
scroll to position [512, 0]
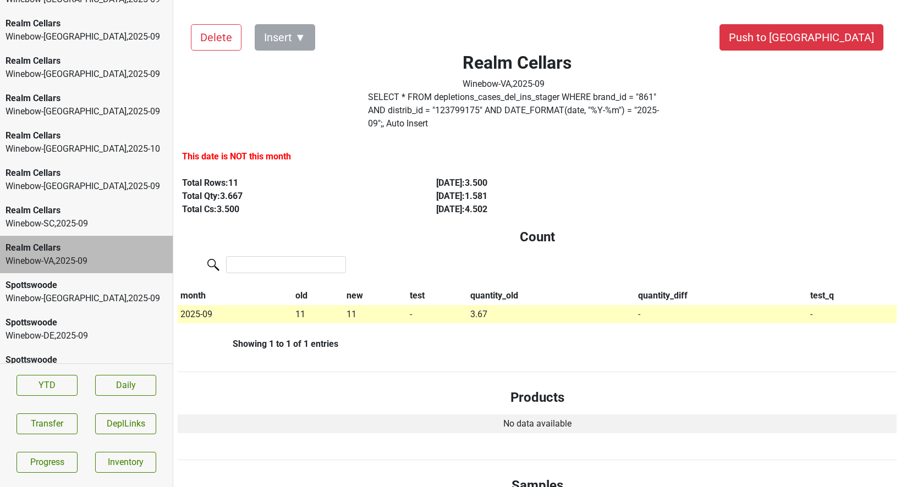
click at [83, 294] on div "Winebow-DC , 2025 - 09" at bounding box center [86, 298] width 162 height 13
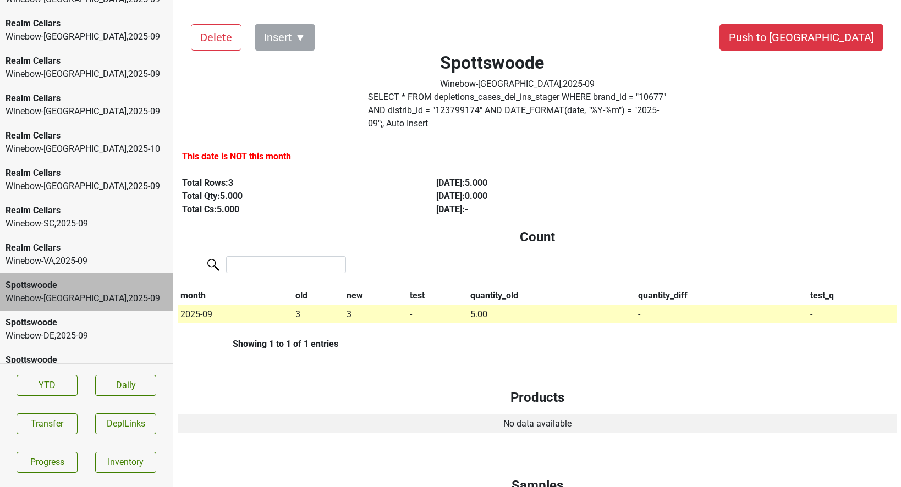
click at [83, 323] on div "Spottswoode" at bounding box center [86, 322] width 162 height 13
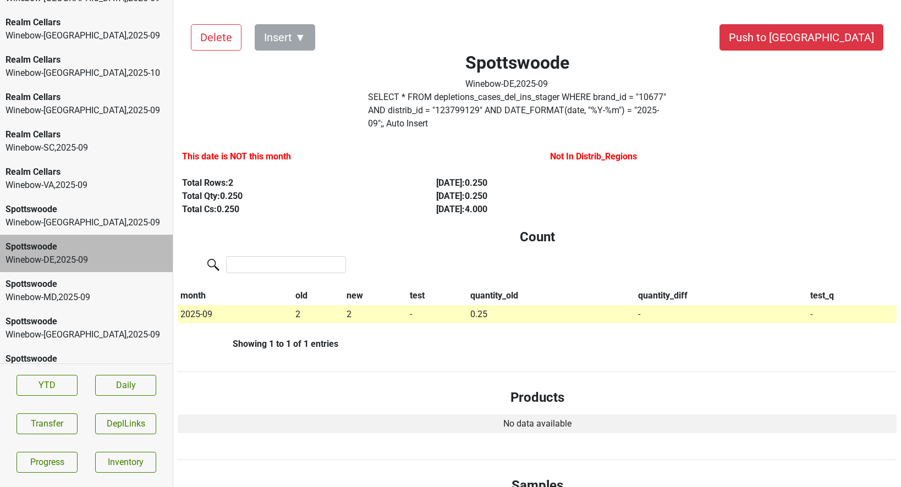
scroll to position [618, 0]
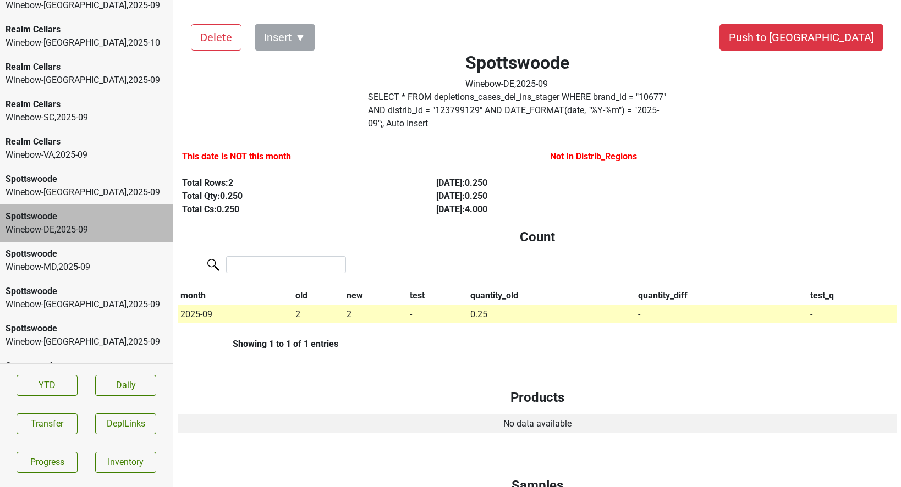
click at [86, 265] on div "Winebow-MD , 2025 - 09" at bounding box center [86, 267] width 162 height 13
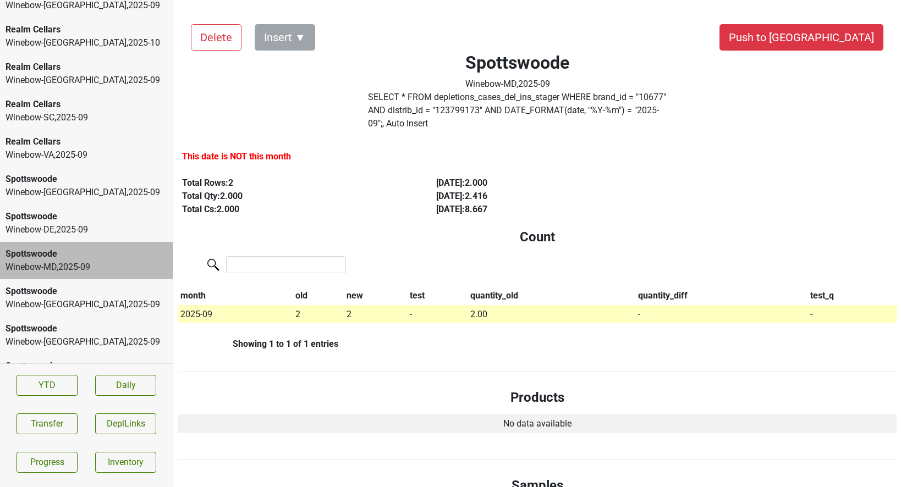
click at [86, 299] on div "Winebow-NJ , 2025 - 09" at bounding box center [86, 304] width 162 height 13
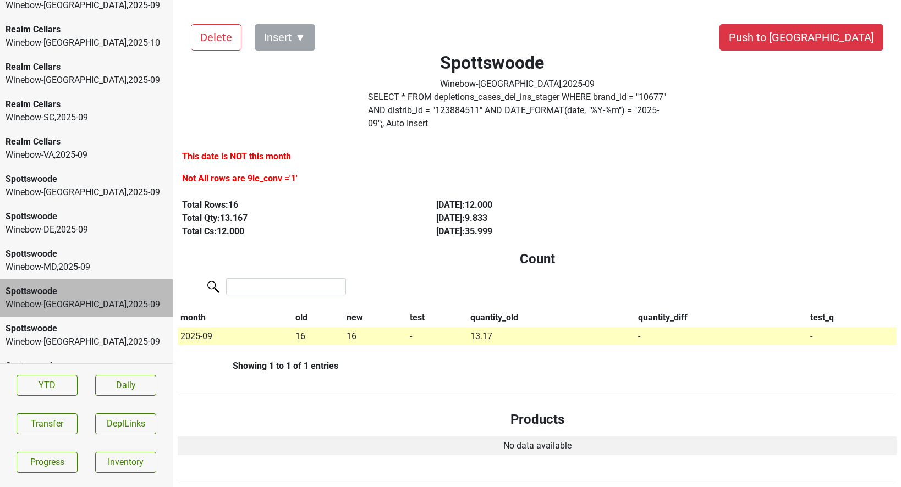
click at [88, 322] on div "Spottswoode" at bounding box center [86, 328] width 162 height 13
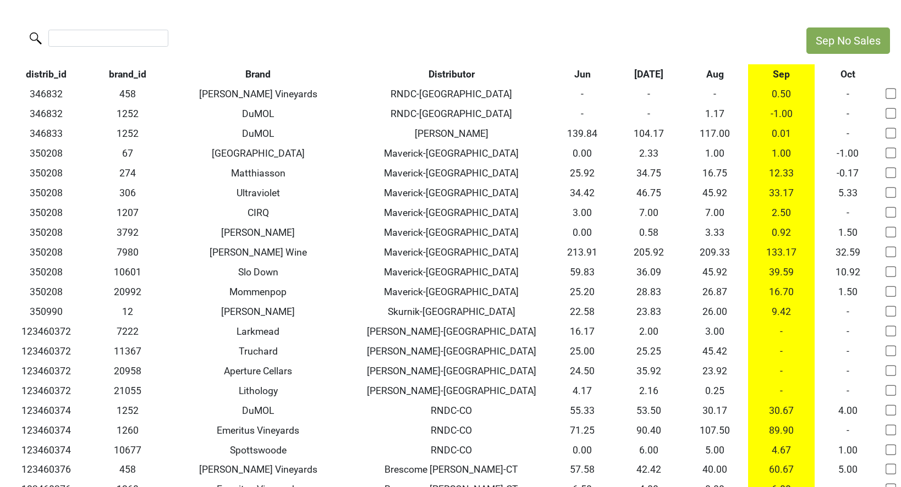
click at [106, 35] on input "search" at bounding box center [108, 38] width 120 height 17
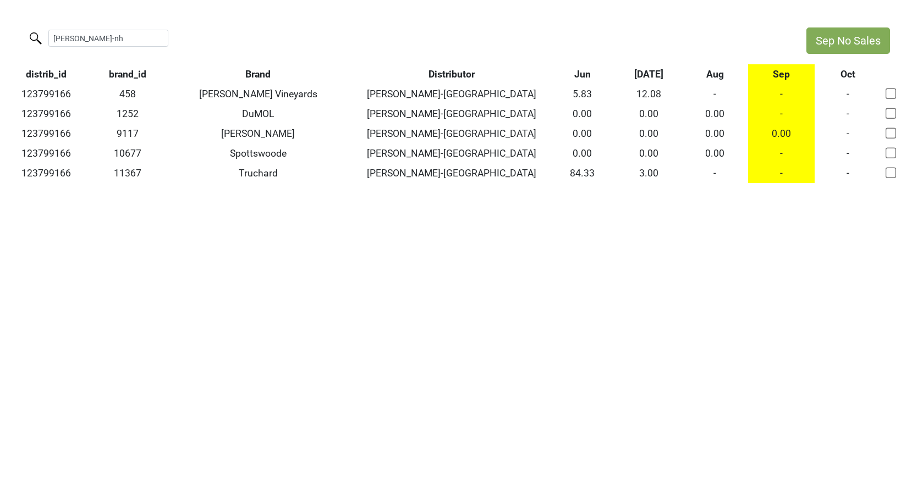
type input "[PERSON_NAME]-nh"
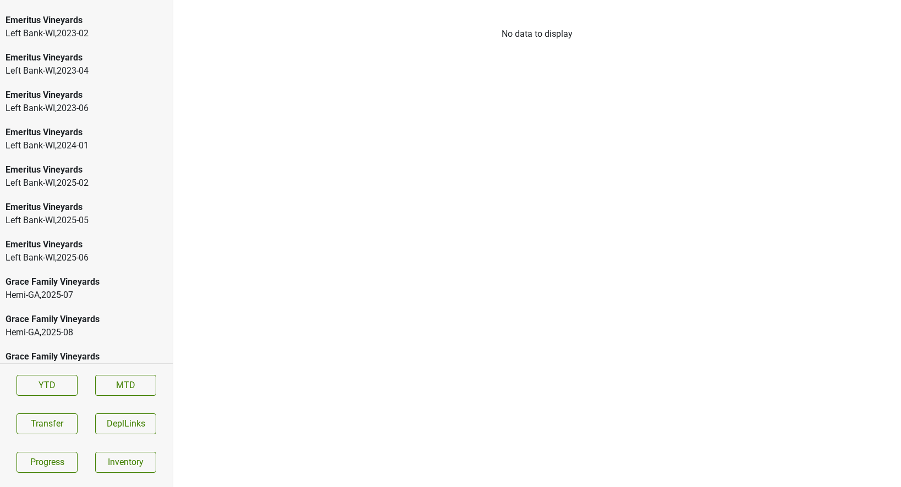
scroll to position [2067, 0]
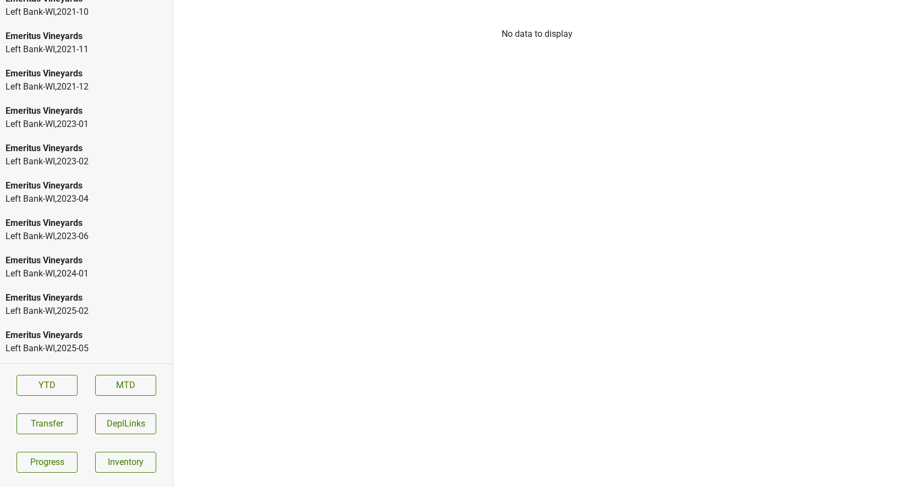
scroll to position [2104, 0]
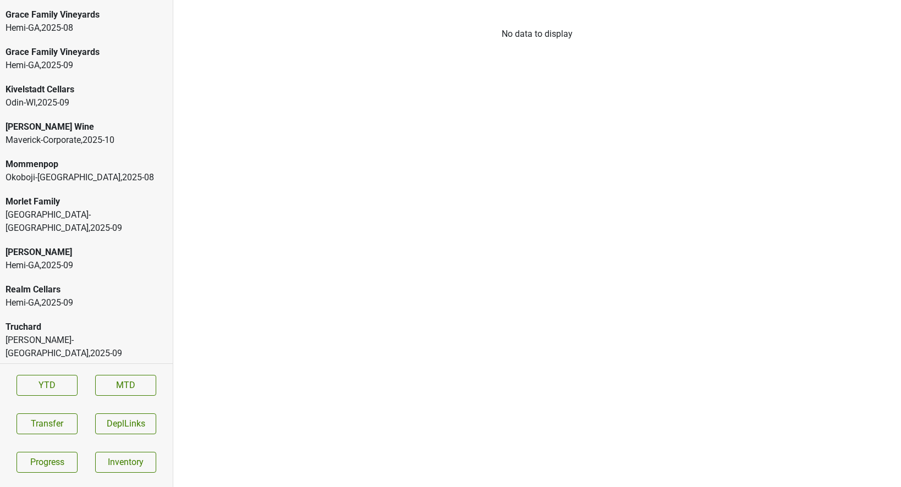
click at [86, 315] on div "Truchard Martignetti-NH , 2025 - 09" at bounding box center [86, 340] width 173 height 51
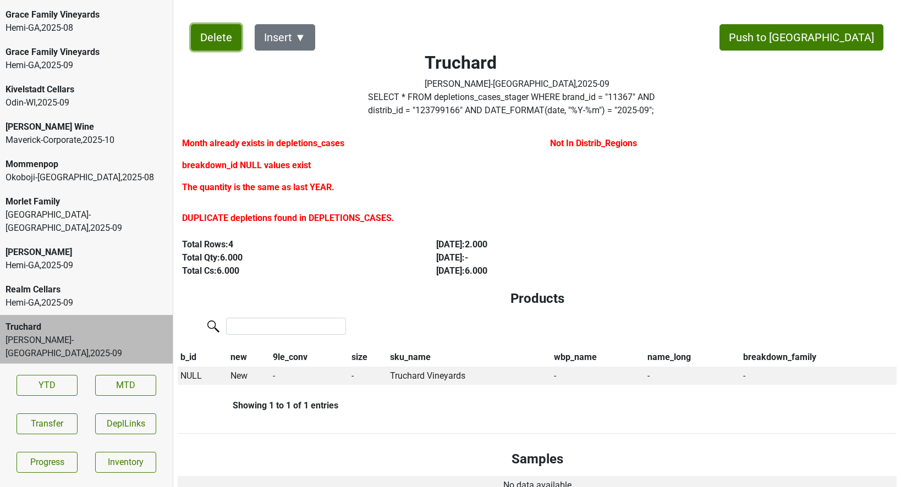
click at [199, 36] on button "Delete" at bounding box center [216, 37] width 51 height 26
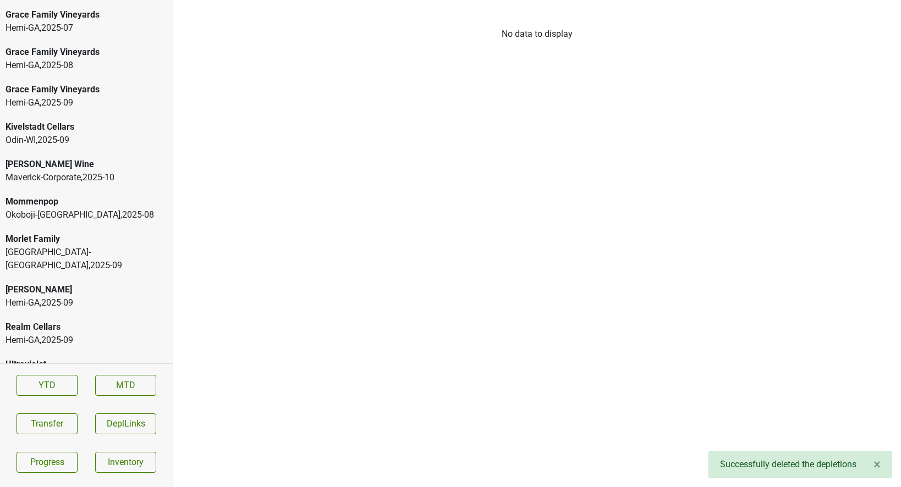
scroll to position [0, 0]
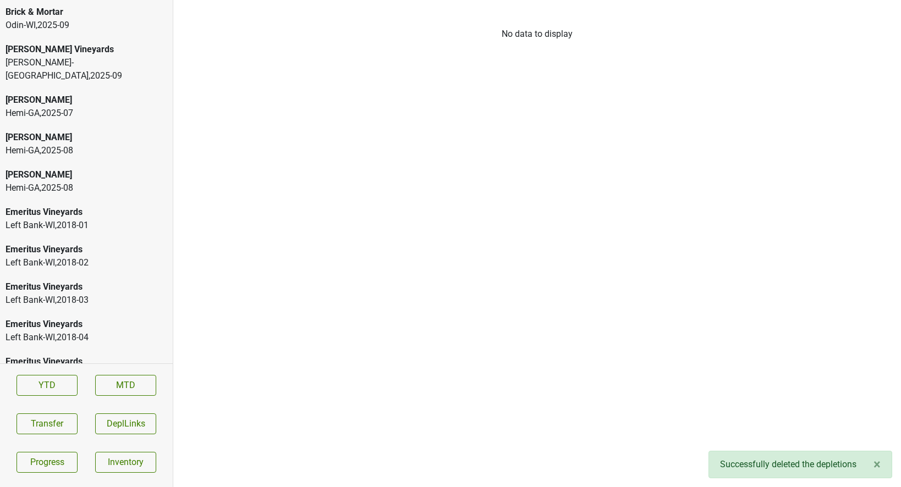
click at [119, 54] on div "Buehler Vineyards" at bounding box center [86, 49] width 162 height 13
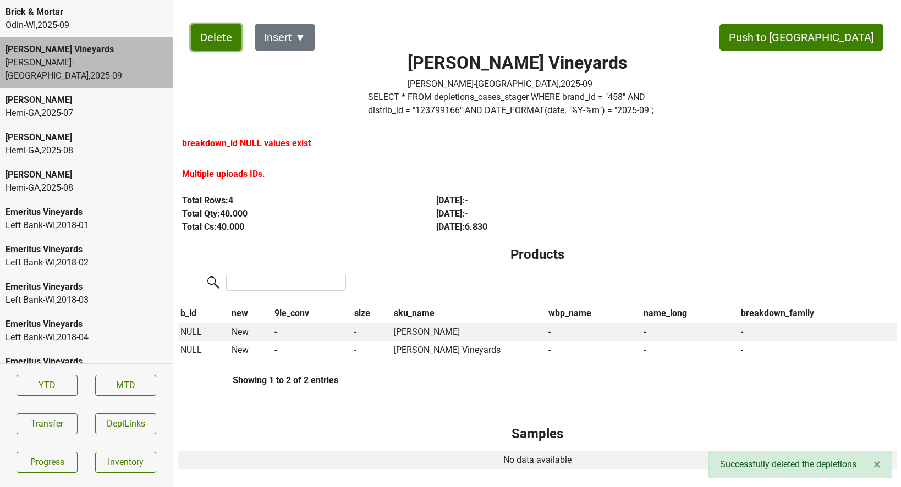
click at [219, 38] on button "Delete" at bounding box center [216, 37] width 51 height 26
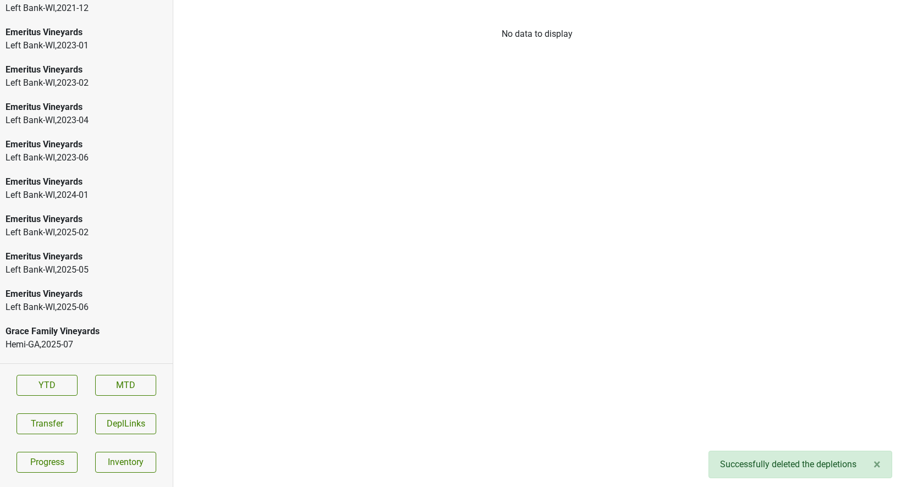
scroll to position [2030, 0]
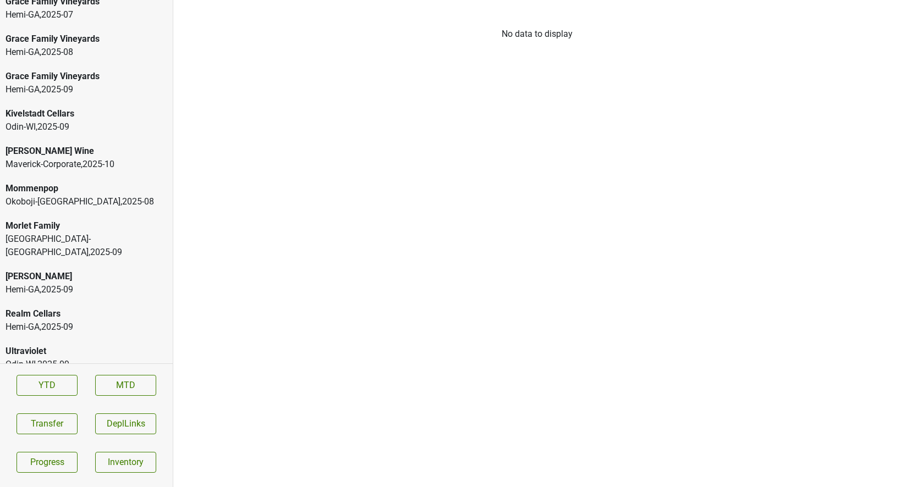
click at [104, 147] on div "[PERSON_NAME] Wine" at bounding box center [86, 151] width 162 height 13
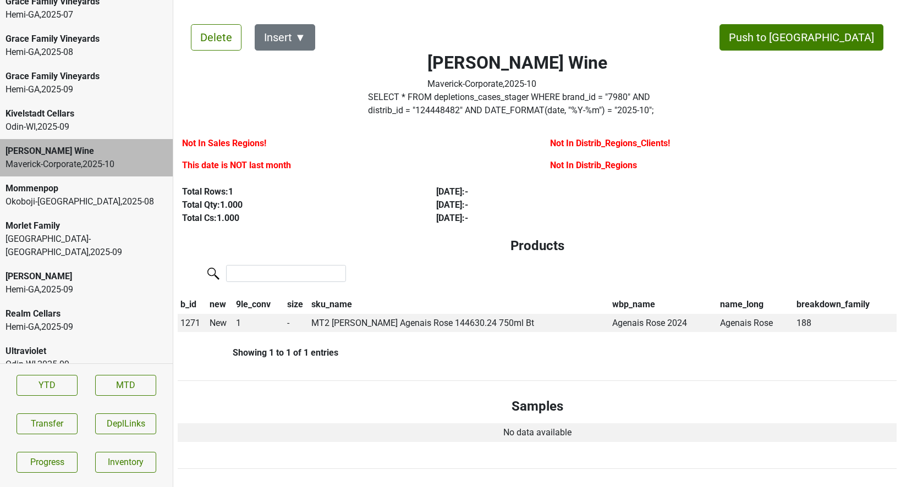
click at [434, 104] on label "SELECT * FROM depletions_cases_stager WHERE brand_id = " 7980 " AND distrib_id …" at bounding box center [517, 104] width 299 height 26
click at [46, 119] on div "Kivelstadt Cellars" at bounding box center [86, 113] width 162 height 13
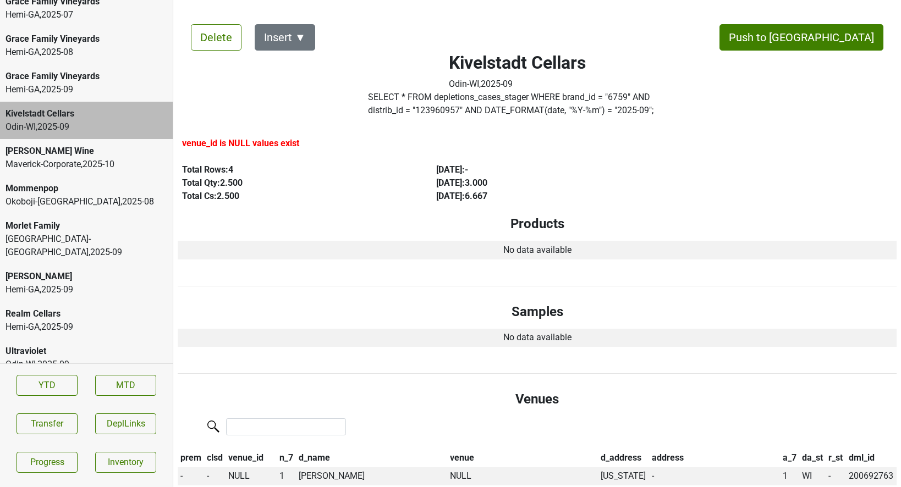
click at [59, 220] on div "Morlet Family" at bounding box center [86, 225] width 162 height 13
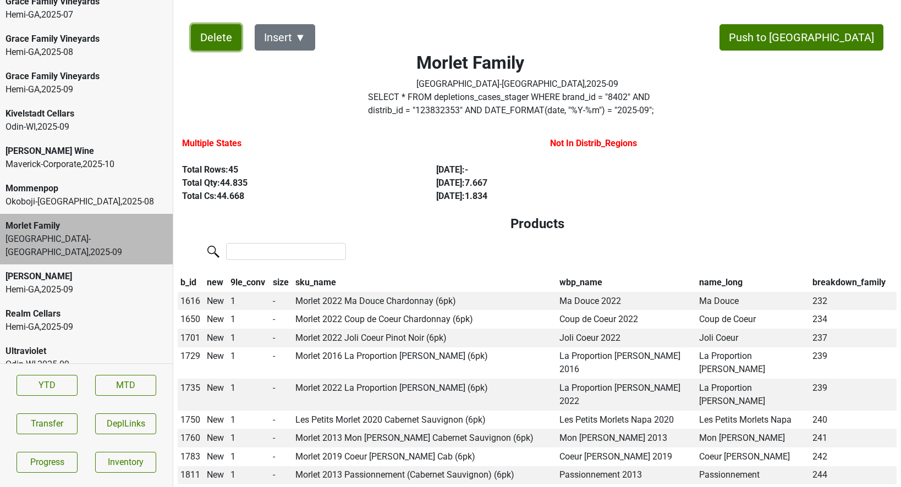
click at [210, 31] on button "Delete" at bounding box center [216, 37] width 51 height 26
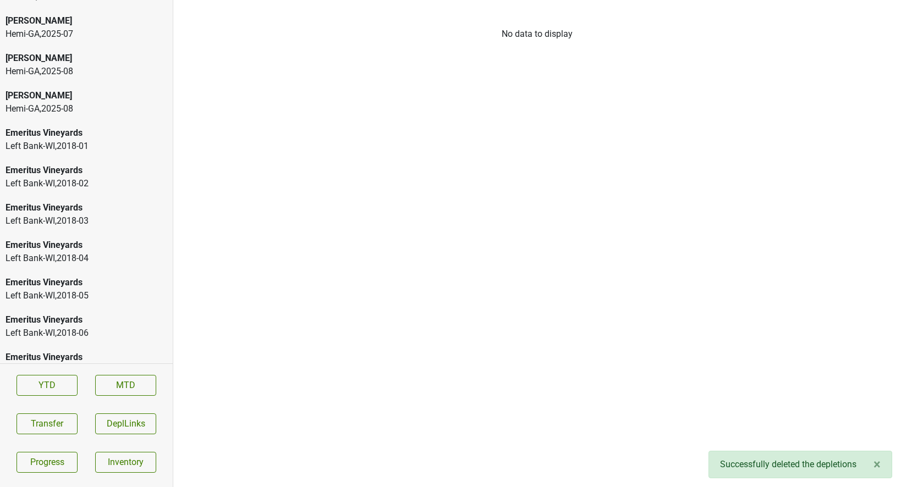
scroll to position [0, 0]
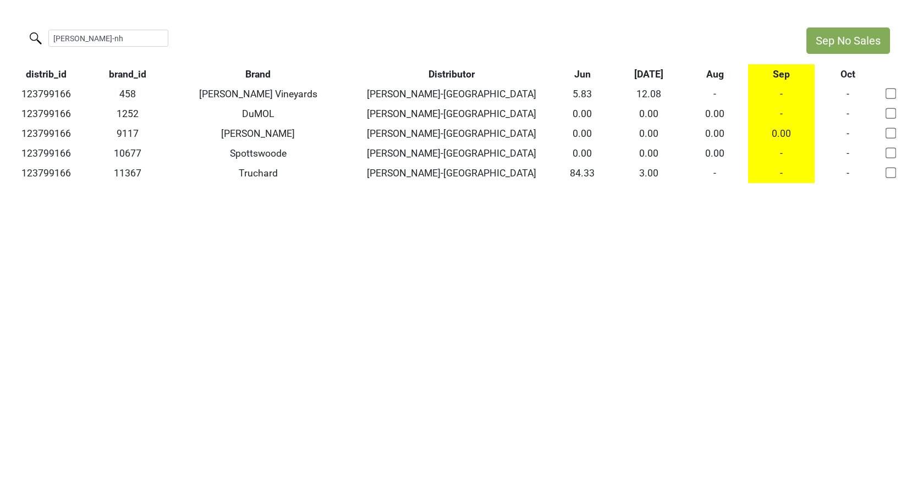
click at [0, 27] on html "Sep No Sales [PERSON_NAME]-nh distrib_id brand_id Brand Distributor Jun [DATE] …" at bounding box center [450, 105] width 901 height 211
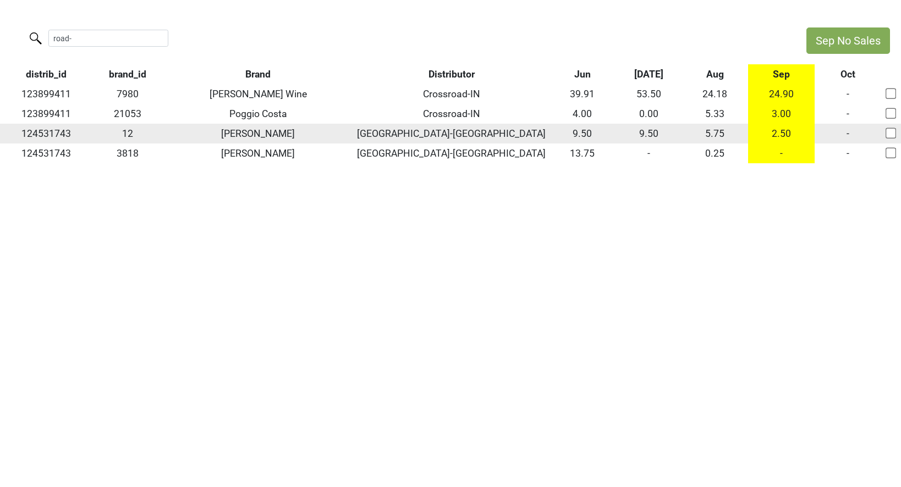
click at [38, 131] on td "124531743" at bounding box center [46, 134] width 92 height 20
copy td "124531743"
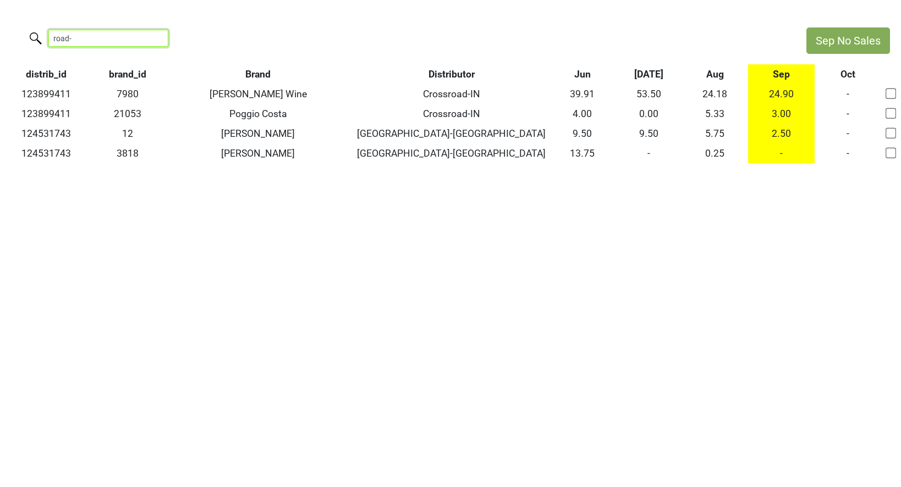
drag, startPoint x: 96, startPoint y: 43, endPoint x: -38, endPoint y: 10, distance: 137.6
click at [0, 10] on html "Sep No Sales road- distrib_id brand_id Brand Distributor Jun Jul Aug Sep Oct 12…" at bounding box center [450, 95] width 901 height 191
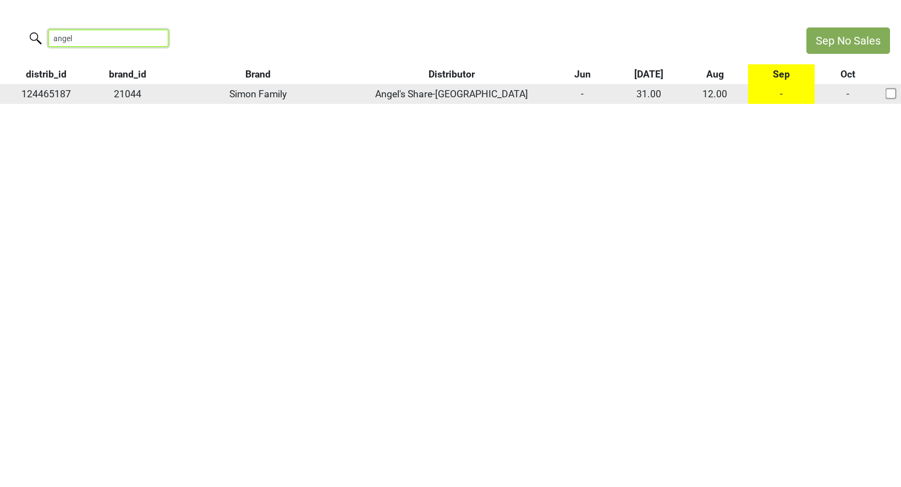
type input "angel"
click at [784, 93] on td "-" at bounding box center [781, 94] width 67 height 20
